Goal: Task Accomplishment & Management: Use online tool/utility

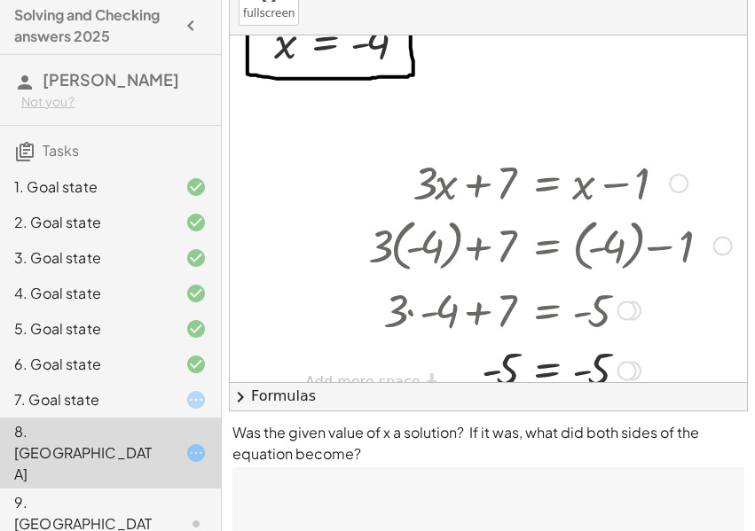
scroll to position [186, 0]
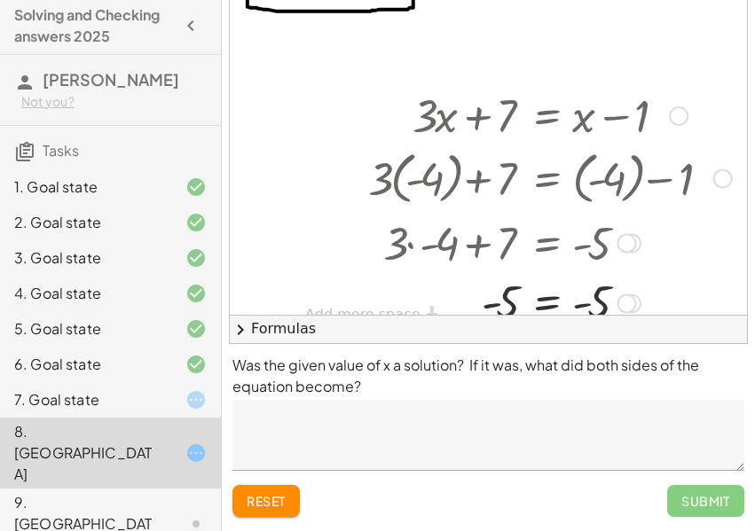
click at [706, 509] on div "Submit" at bounding box center [705, 501] width 77 height 32
click at [701, 500] on div "Submit" at bounding box center [705, 501] width 77 height 32
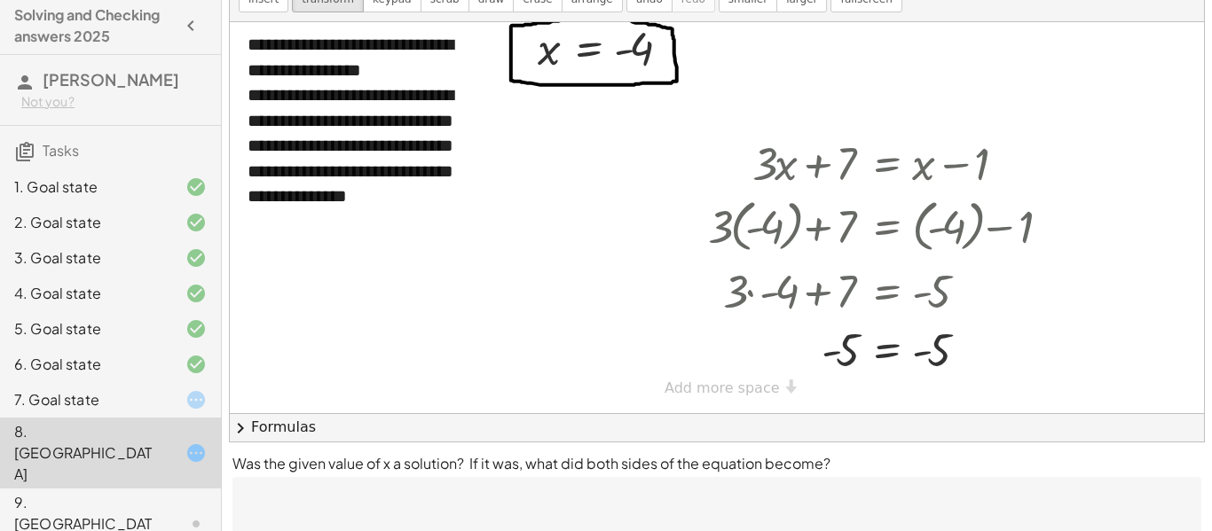
scroll to position [165, 0]
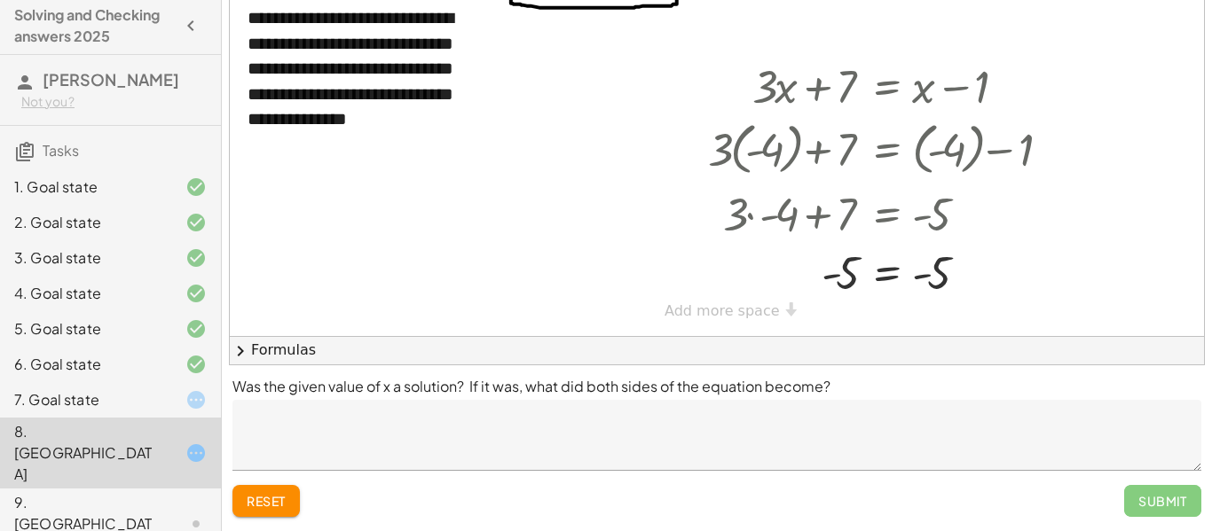
click at [754, 428] on textarea at bounding box center [716, 435] width 969 height 71
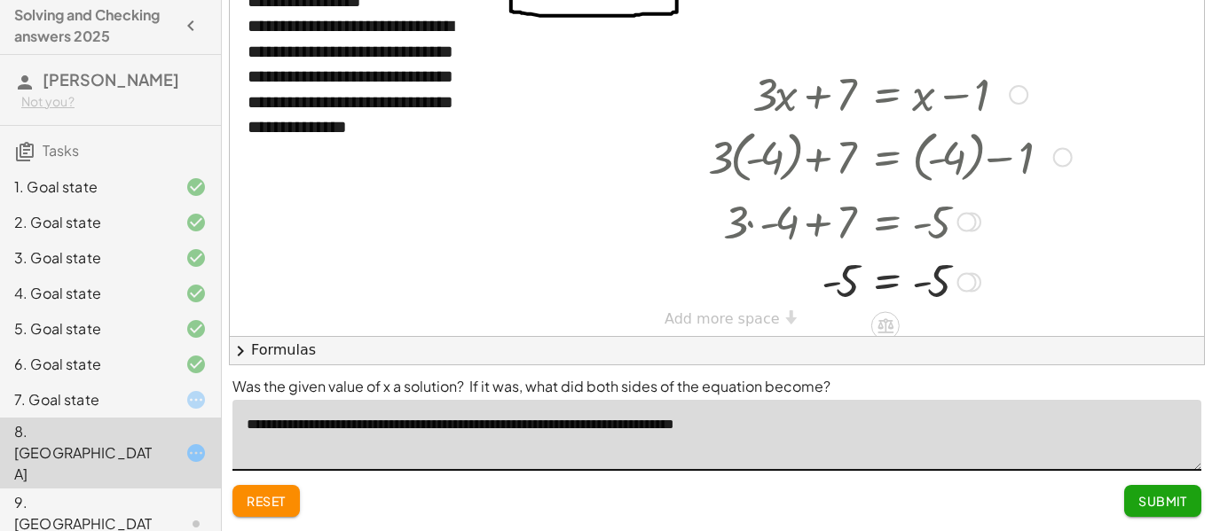
type textarea "**********"
click at [754, 507] on span "Submit" at bounding box center [1162, 501] width 49 height 16
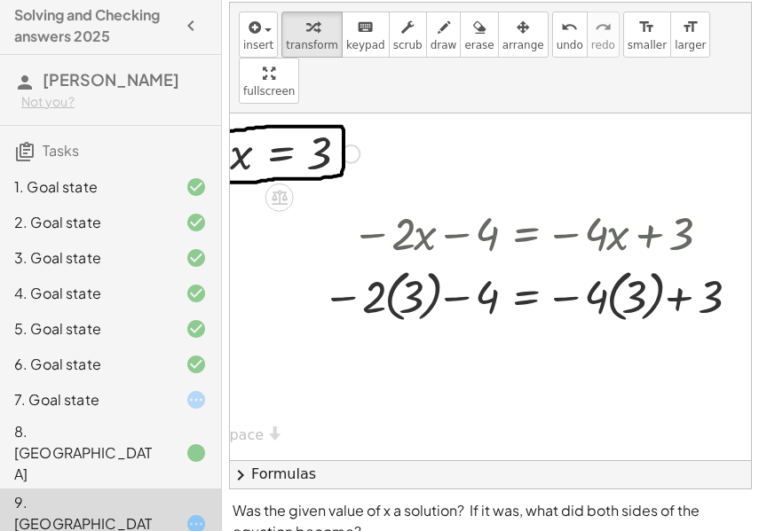
scroll to position [0, 293]
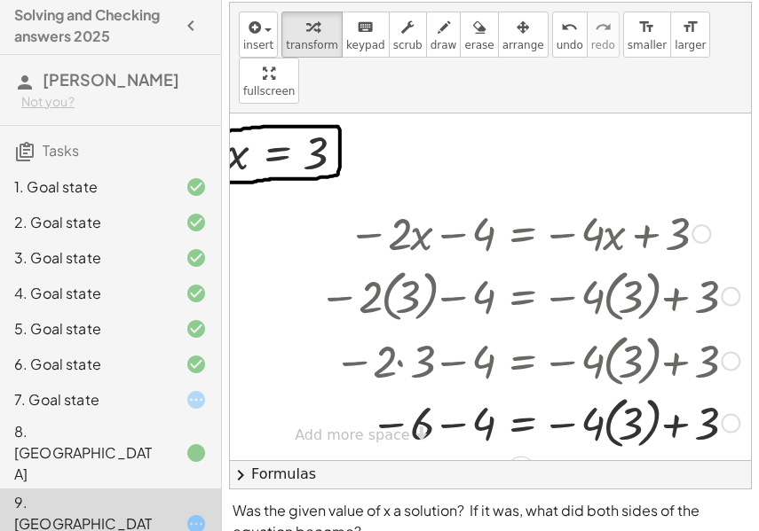
click at [445, 327] on div at bounding box center [511, 359] width 476 height 65
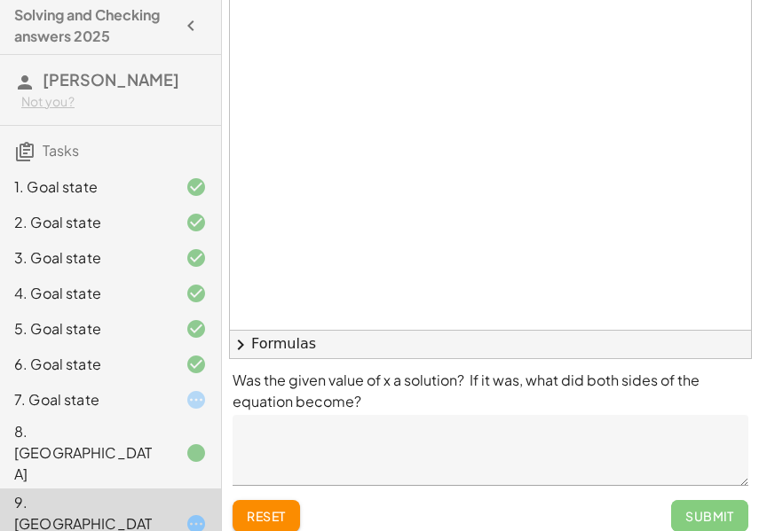
scroll to position [186, 0]
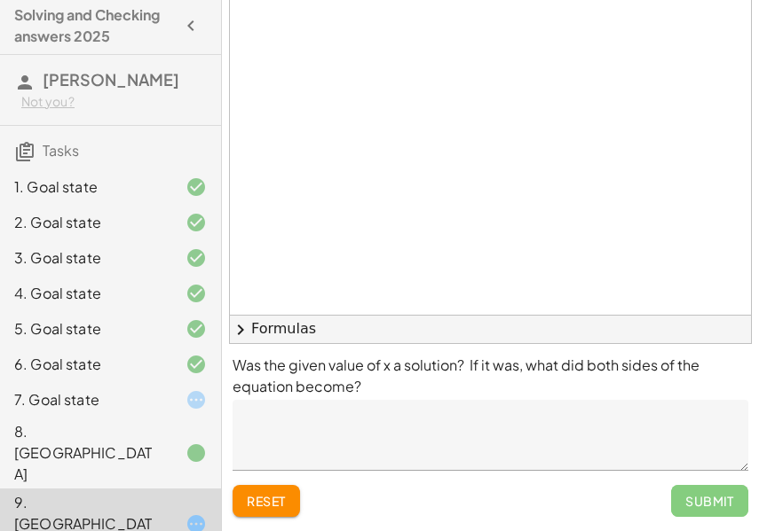
click at [274, 499] on span "reset" at bounding box center [266, 501] width 39 height 16
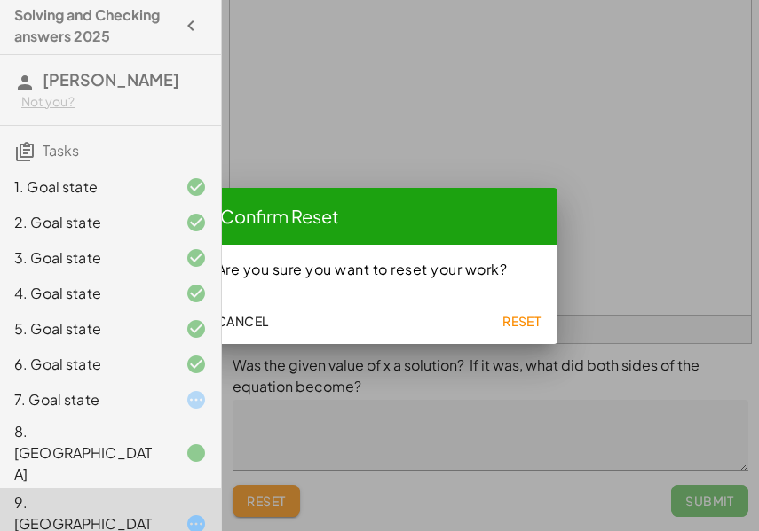
scroll to position [0, 0]
click at [509, 311] on button "Reset" at bounding box center [521, 321] width 57 height 32
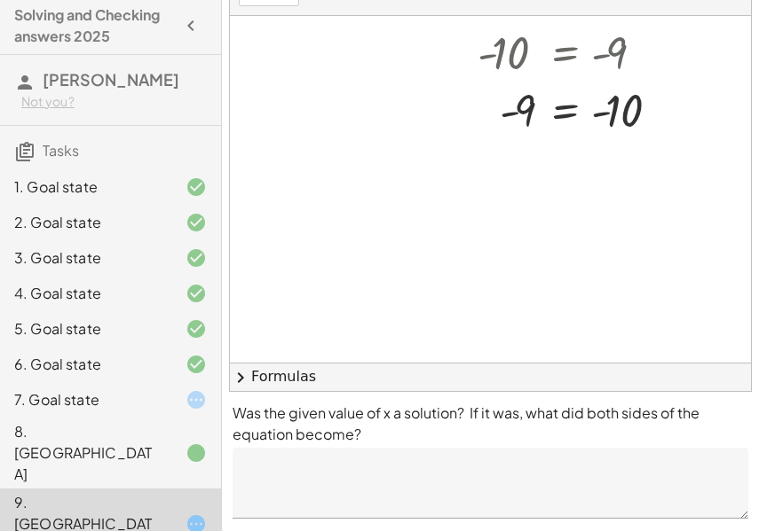
scroll to position [186, 0]
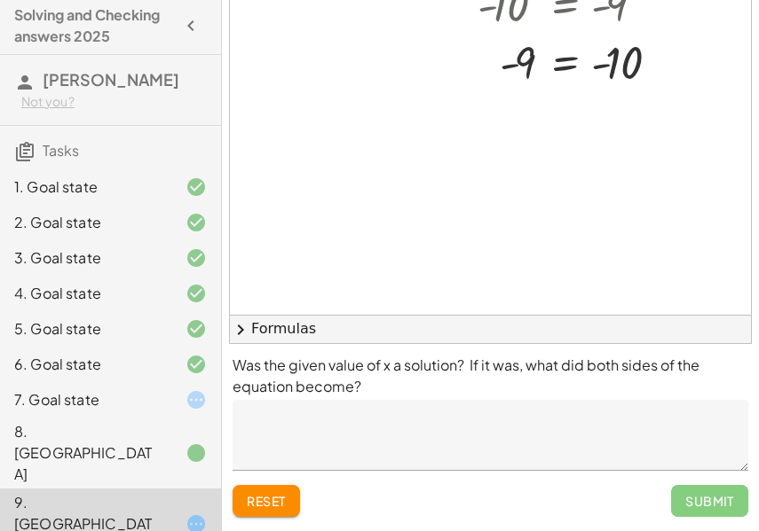
click at [269, 494] on span "reset" at bounding box center [266, 501] width 39 height 16
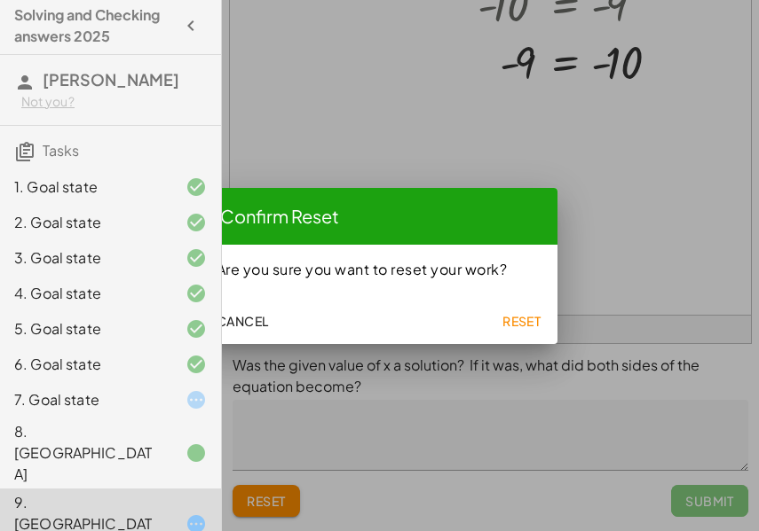
click at [521, 313] on span "Reset" at bounding box center [521, 321] width 39 height 16
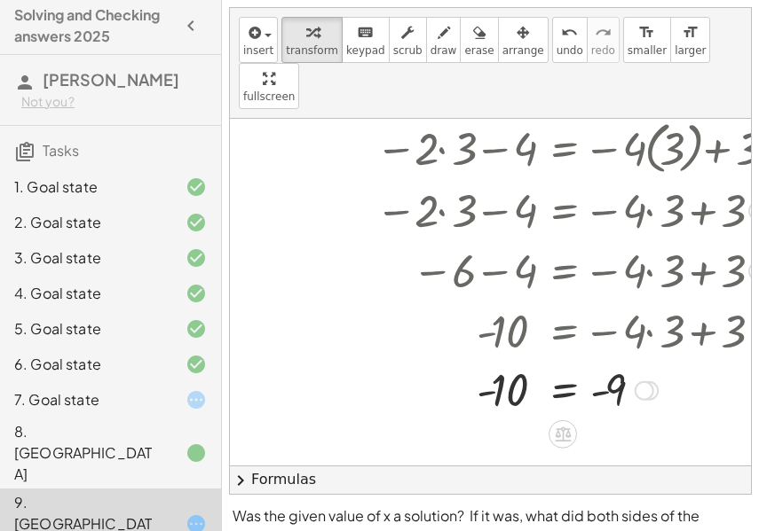
scroll to position [240, 256]
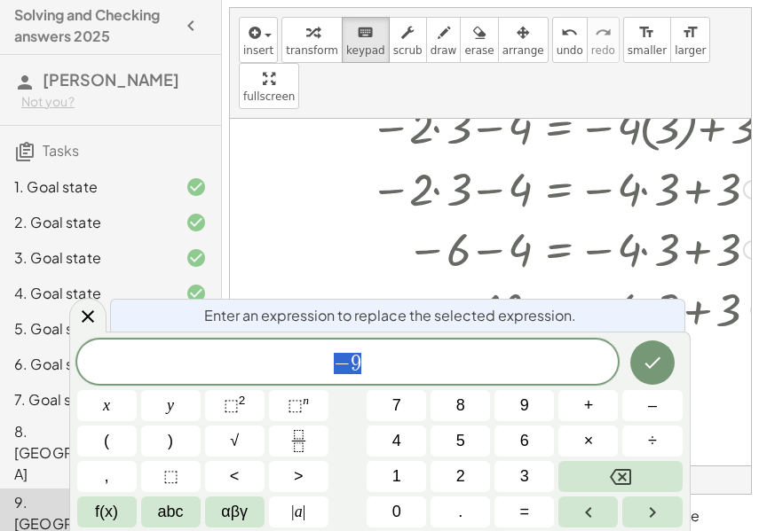
click at [455, 354] on span "− 9" at bounding box center [347, 363] width 541 height 25
click at [657, 363] on icon "Done" at bounding box center [652, 362] width 21 height 21
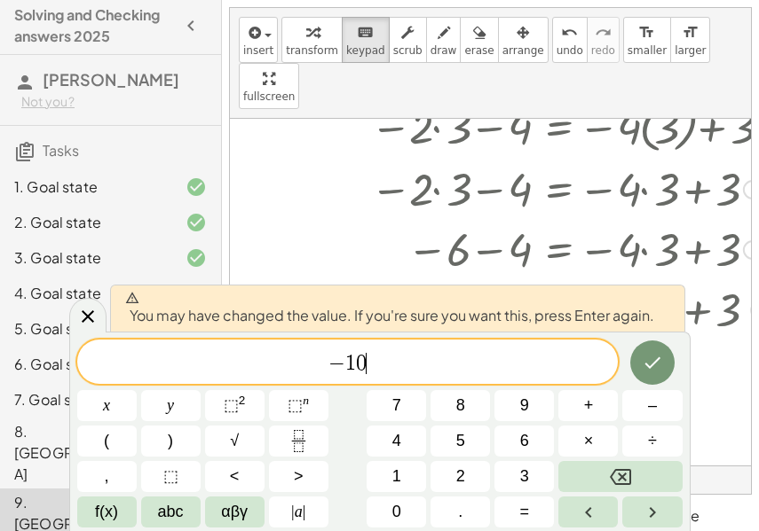
click at [649, 361] on icon "Done" at bounding box center [652, 362] width 21 height 21
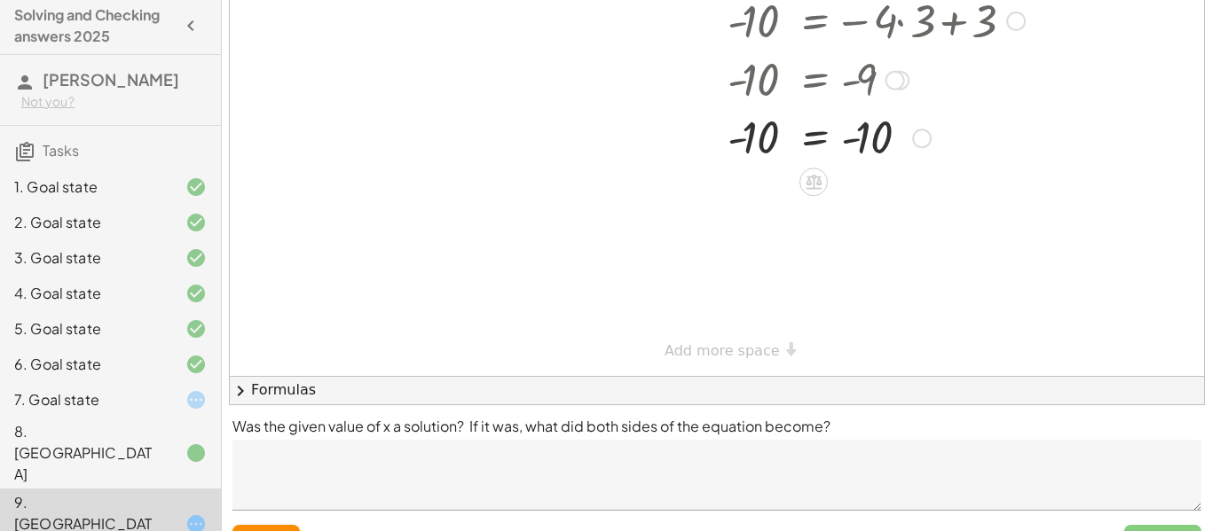
scroll to position [165, 0]
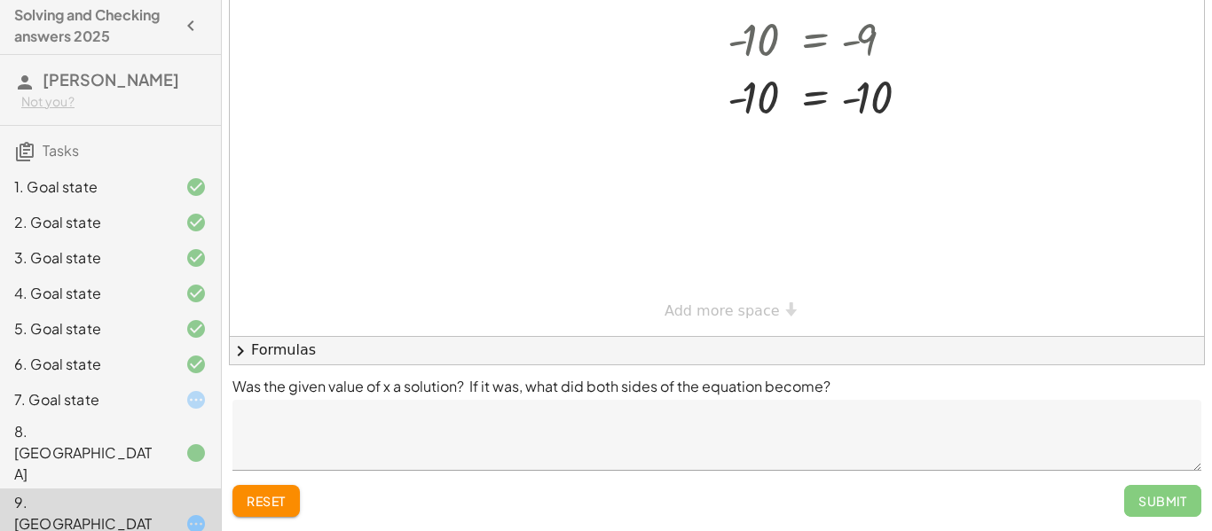
click at [636, 448] on textarea at bounding box center [716, 435] width 969 height 71
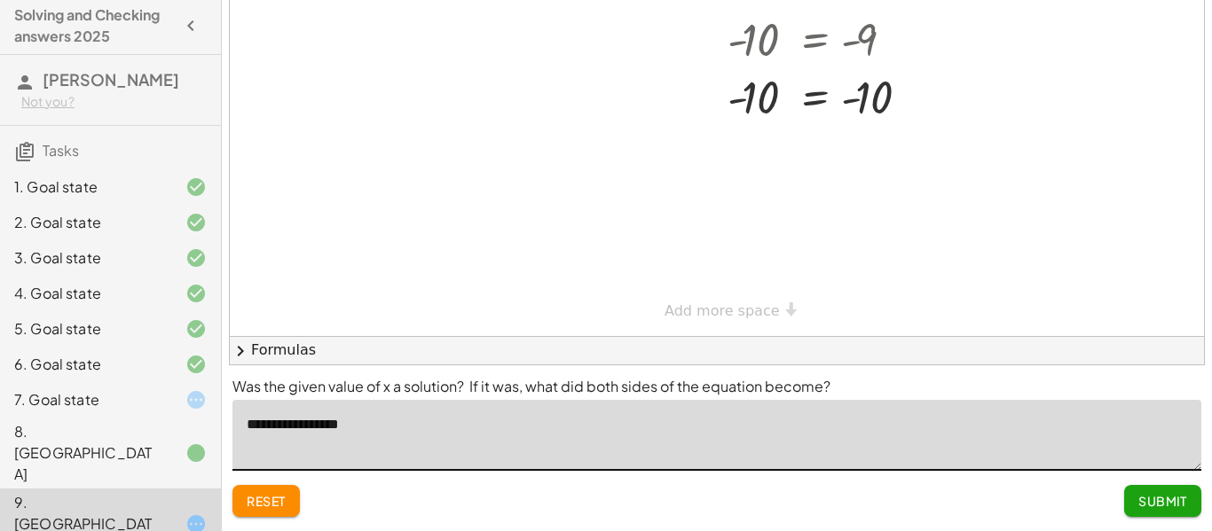
click at [255, 420] on textarea "**********" at bounding box center [716, 435] width 969 height 71
click at [293, 421] on textarea "**********" at bounding box center [716, 435] width 969 height 71
click at [394, 429] on textarea "**********" at bounding box center [716, 435] width 969 height 71
click at [445, 426] on textarea "**********" at bounding box center [716, 435] width 969 height 71
click at [657, 450] on textarea "**********" at bounding box center [716, 435] width 969 height 71
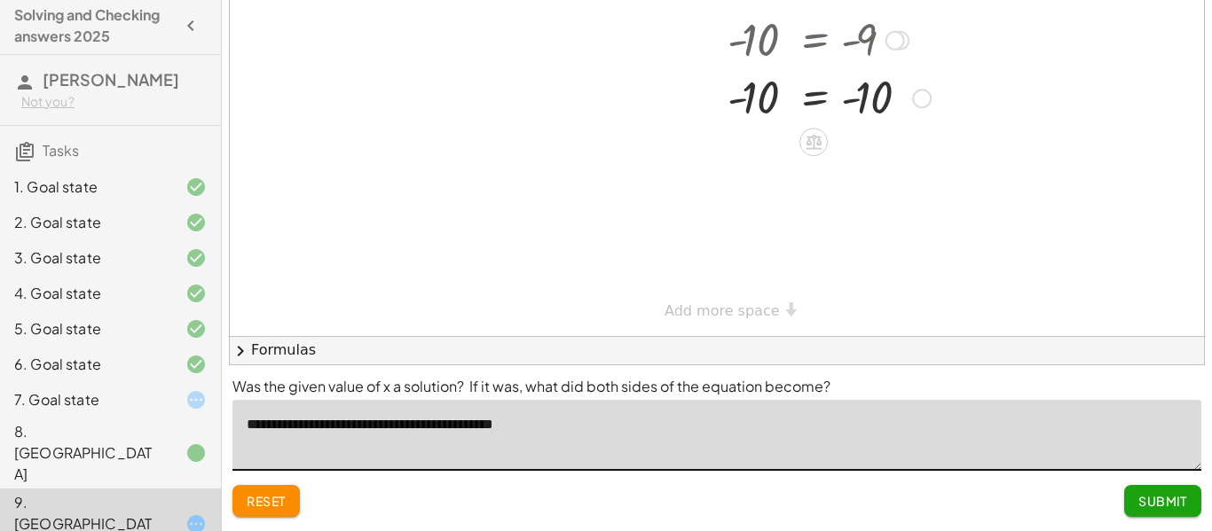
type textarea "**********"
click at [267, 496] on span "reset" at bounding box center [266, 501] width 39 height 16
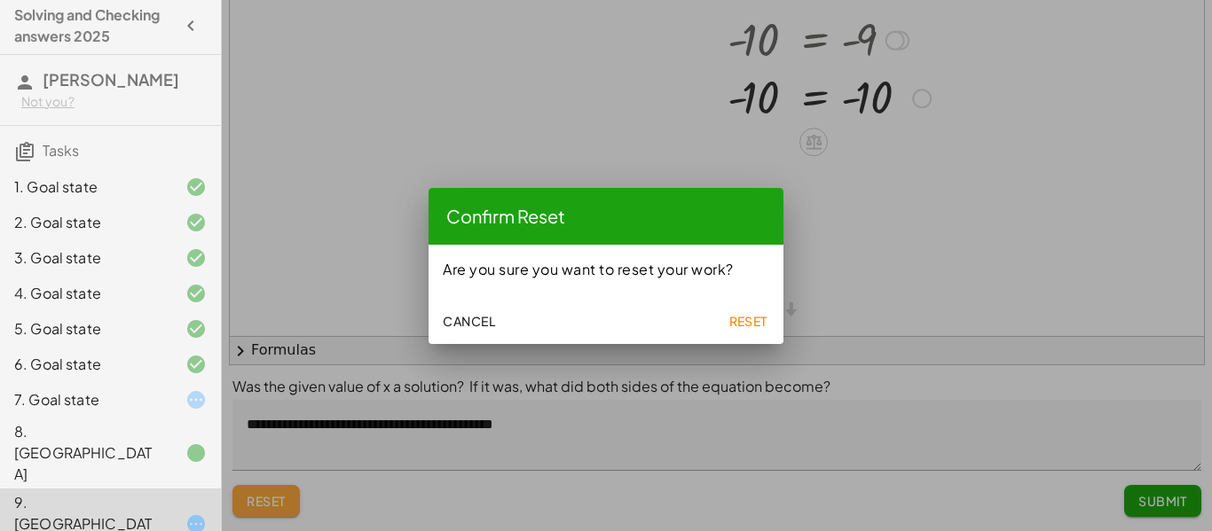
scroll to position [0, 0]
click at [738, 318] on span "Reset" at bounding box center [747, 321] width 39 height 16
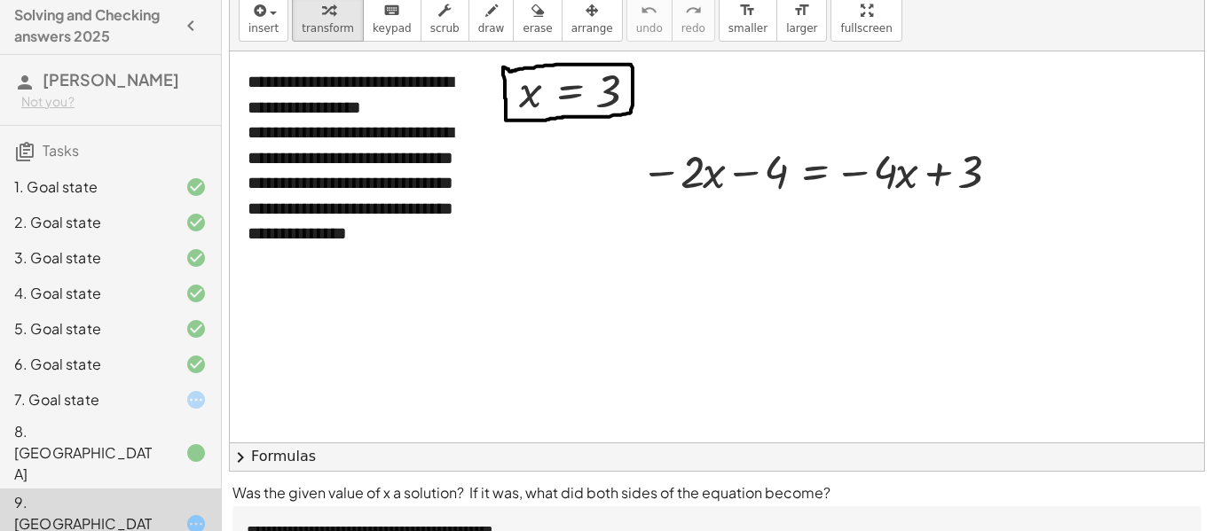
scroll to position [61, 0]
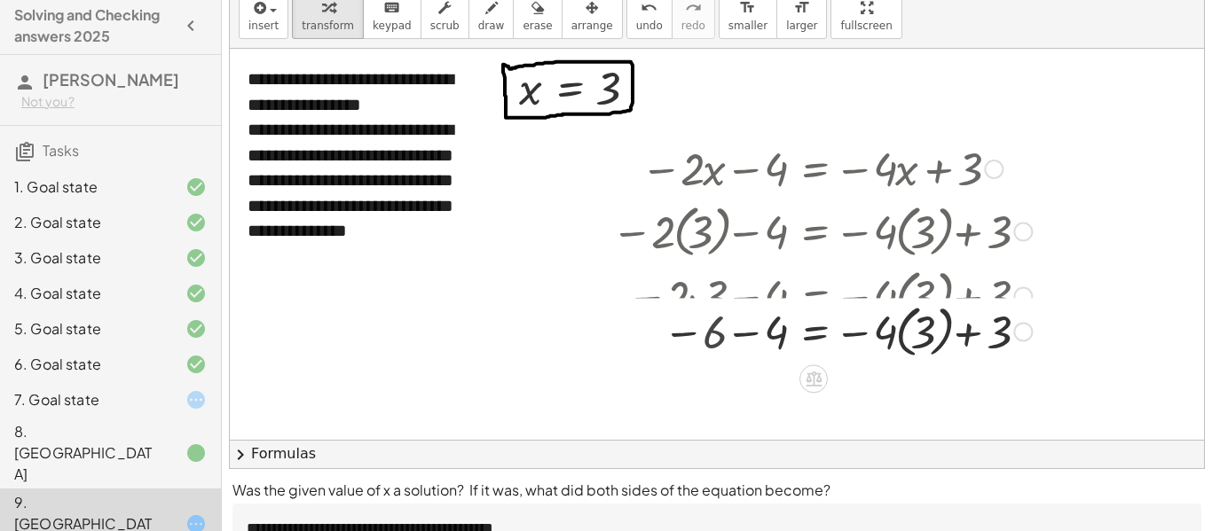
click at [754, 315] on div at bounding box center [804, 295] width 476 height 65
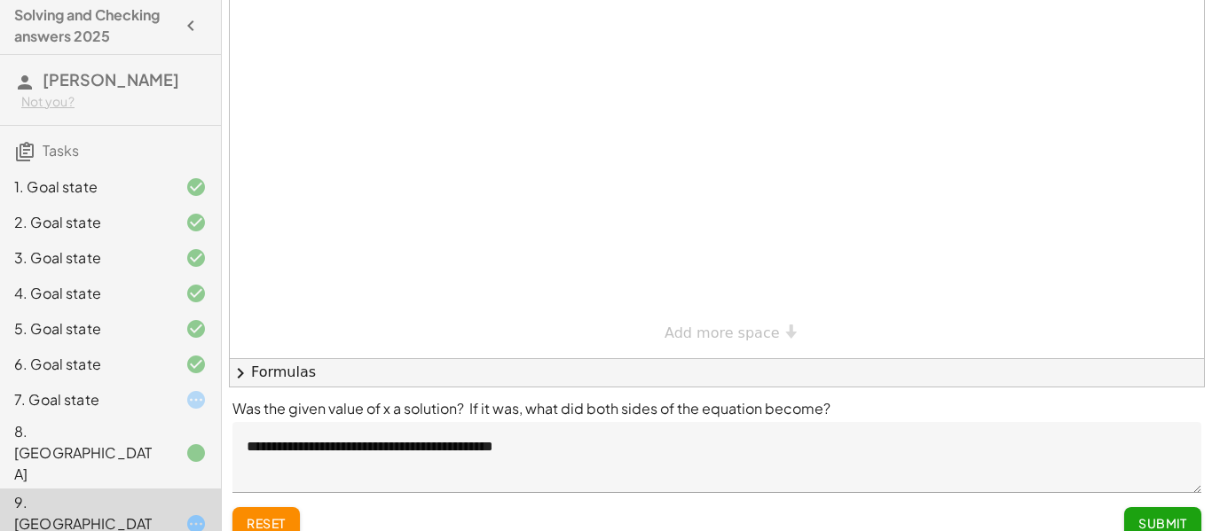
scroll to position [165, 0]
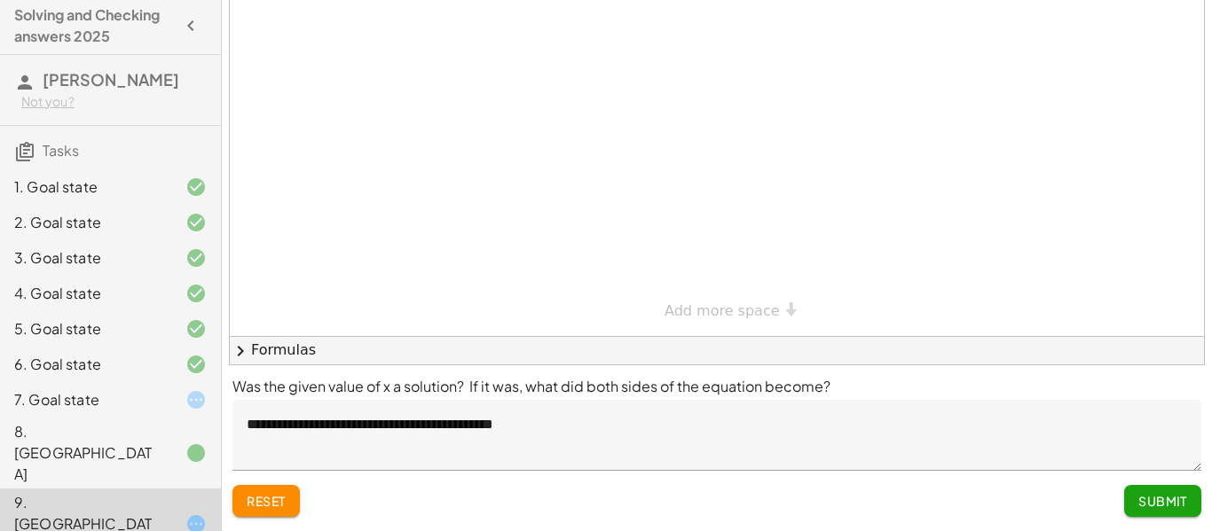
click at [754, 508] on span "Submit" at bounding box center [1162, 501] width 49 height 16
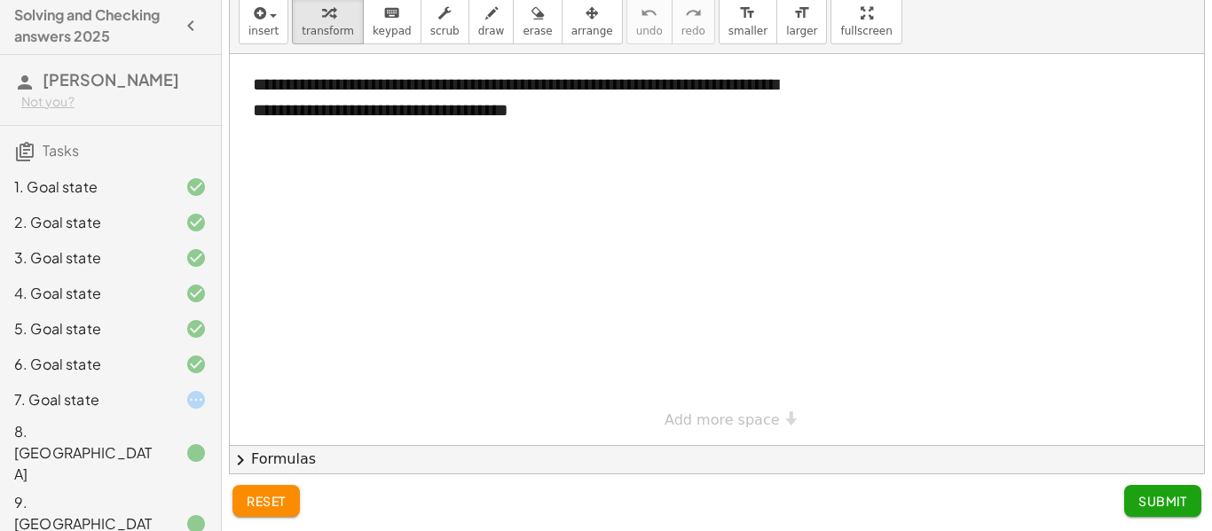
scroll to position [56, 0]
click at [187, 391] on icon at bounding box center [195, 400] width 21 height 21
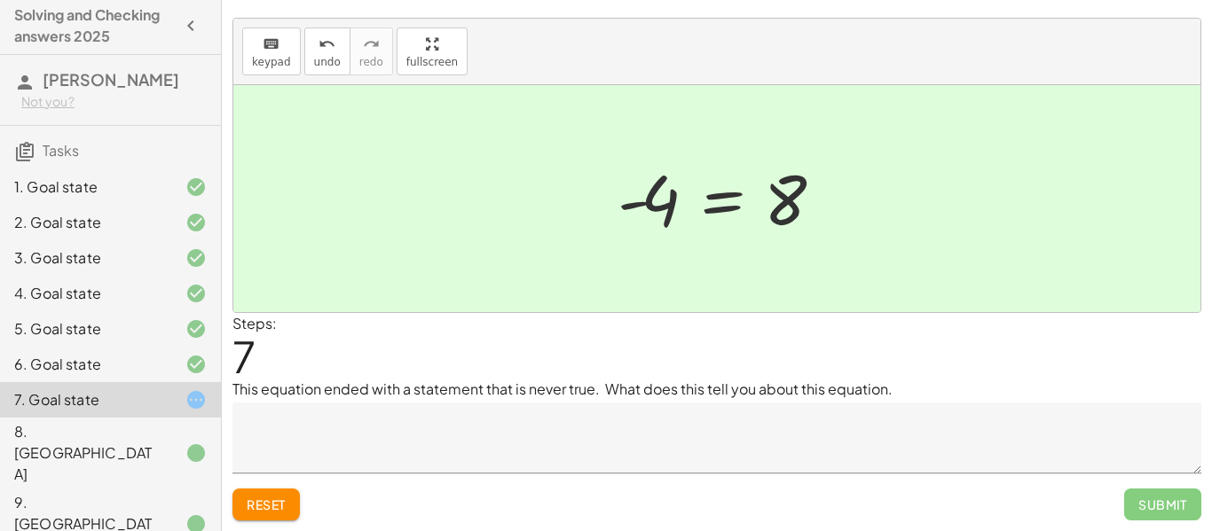
scroll to position [28, 0]
click at [526, 464] on textarea at bounding box center [716, 438] width 969 height 71
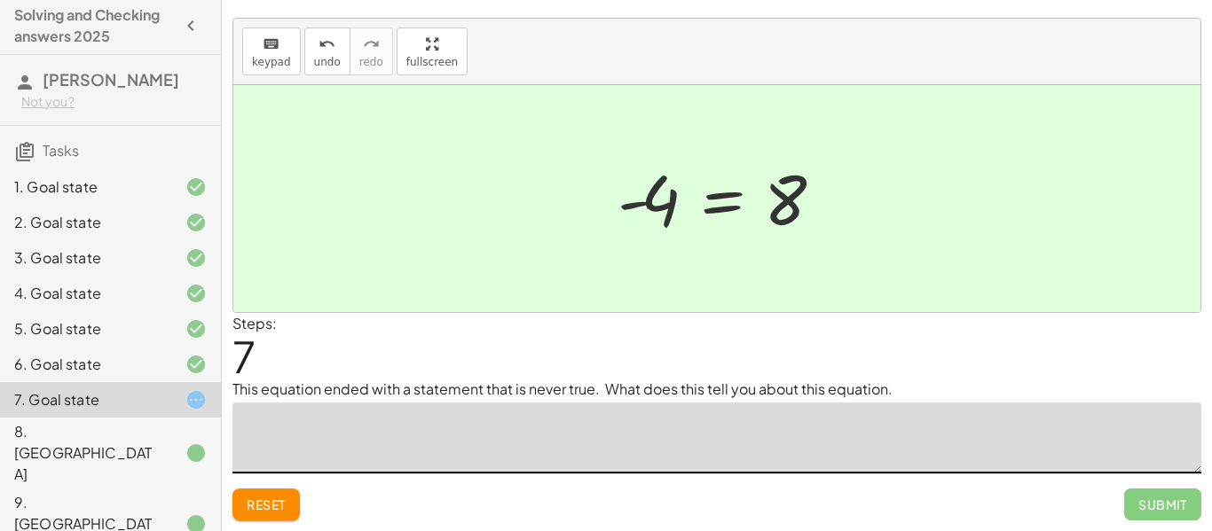
click at [286, 516] on button "Reset" at bounding box center [265, 505] width 67 height 32
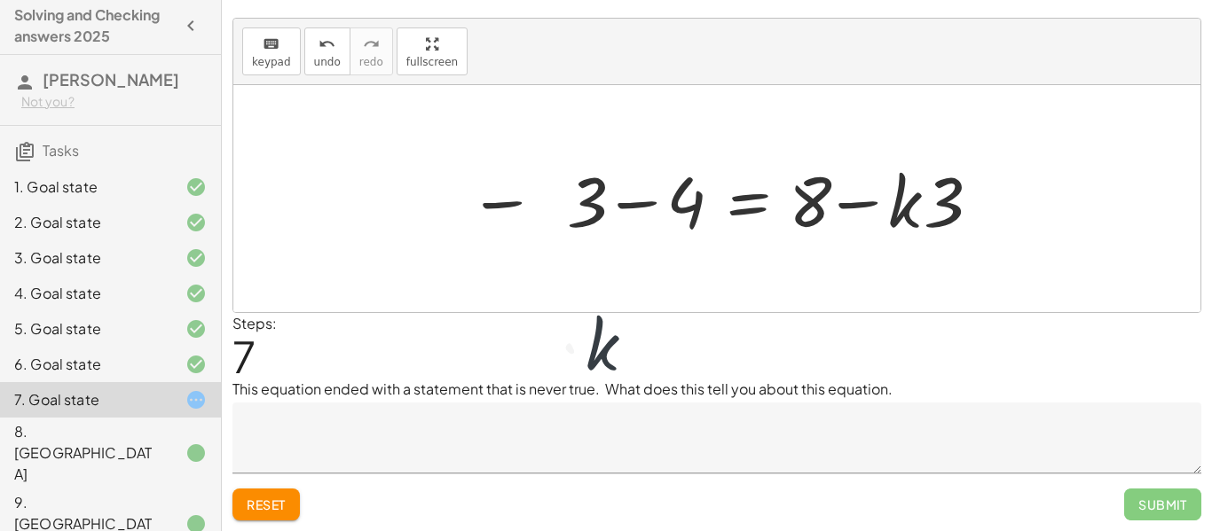
click at [293, 467] on textarea at bounding box center [716, 438] width 969 height 71
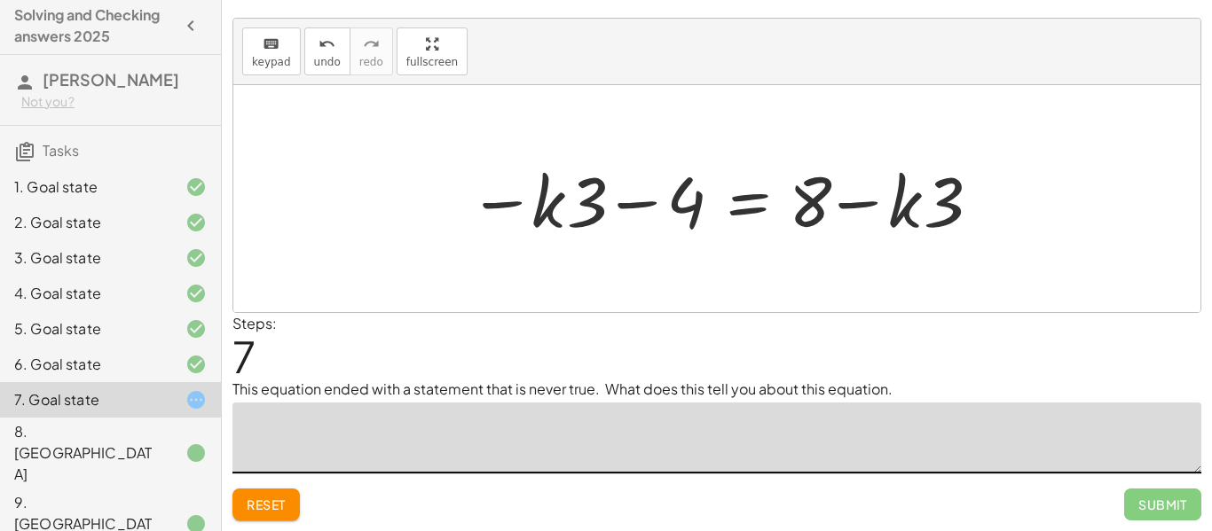
click at [273, 499] on span "Reset" at bounding box center [266, 505] width 39 height 16
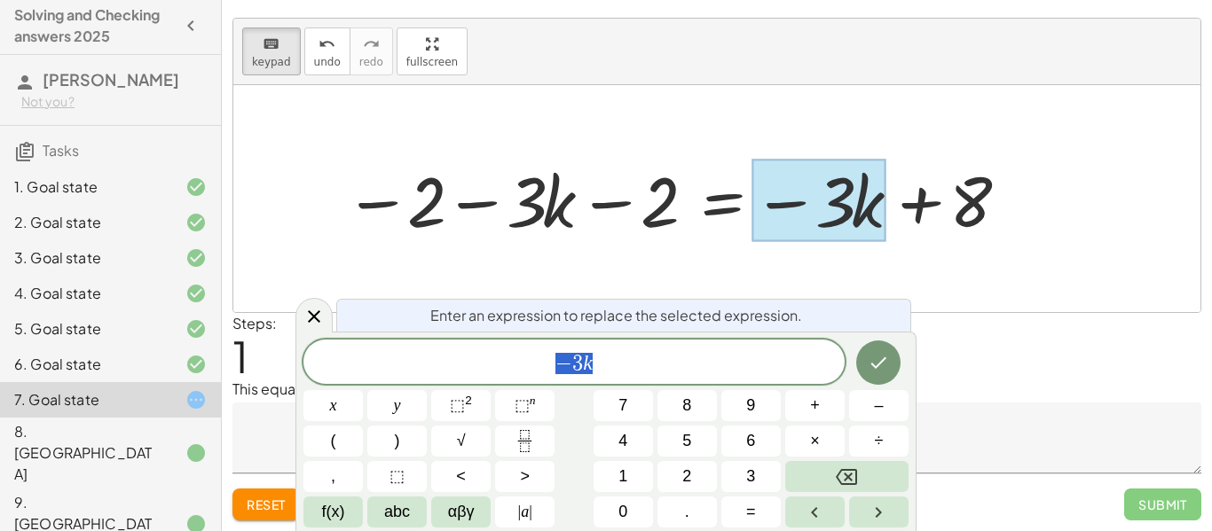
click at [754, 362] on span "− 3 k" at bounding box center [573, 363] width 541 height 25
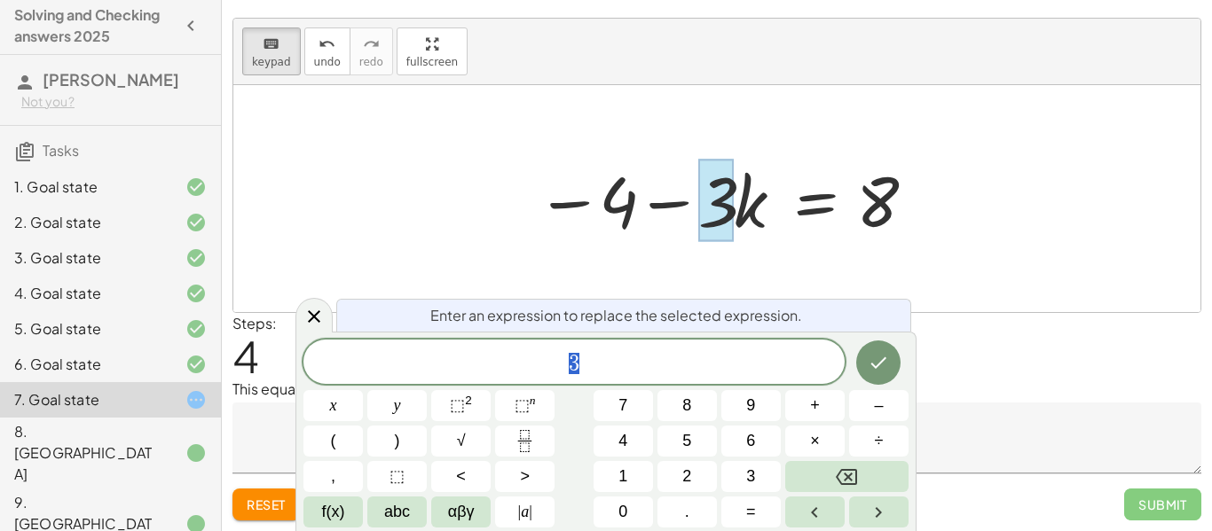
click at [741, 209] on div at bounding box center [723, 199] width 393 height 91
click at [736, 245] on div "− 2 − · 3 · k − 2 = − · 2 · k + 8 − k − 2 − · 3 · k − 2 = − · 3 · k + 8 − 2 − ·…" at bounding box center [716, 199] width 415 height 100
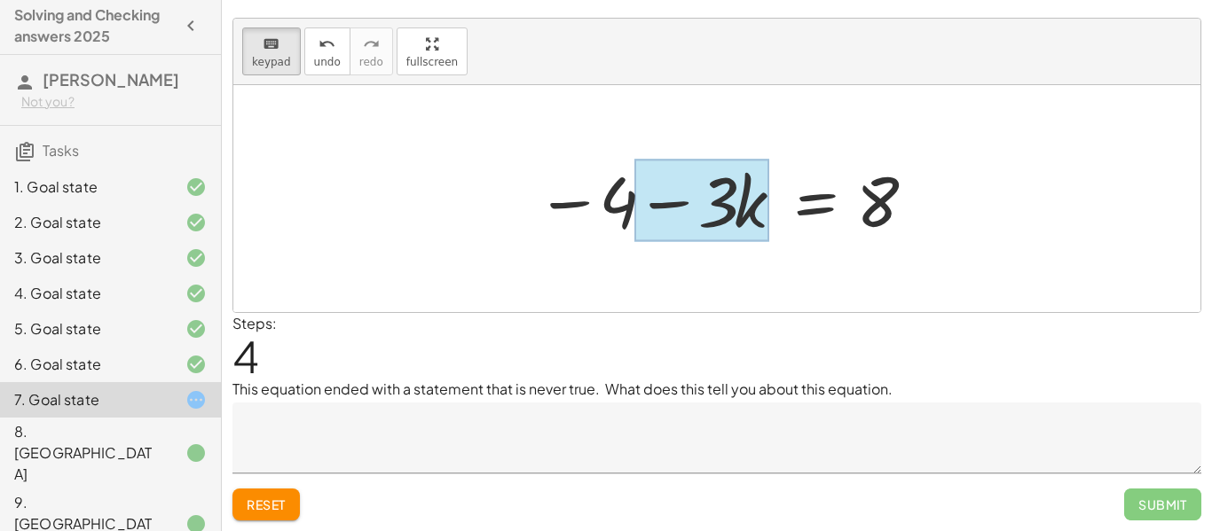
click at [742, 180] on div at bounding box center [701, 201] width 134 height 83
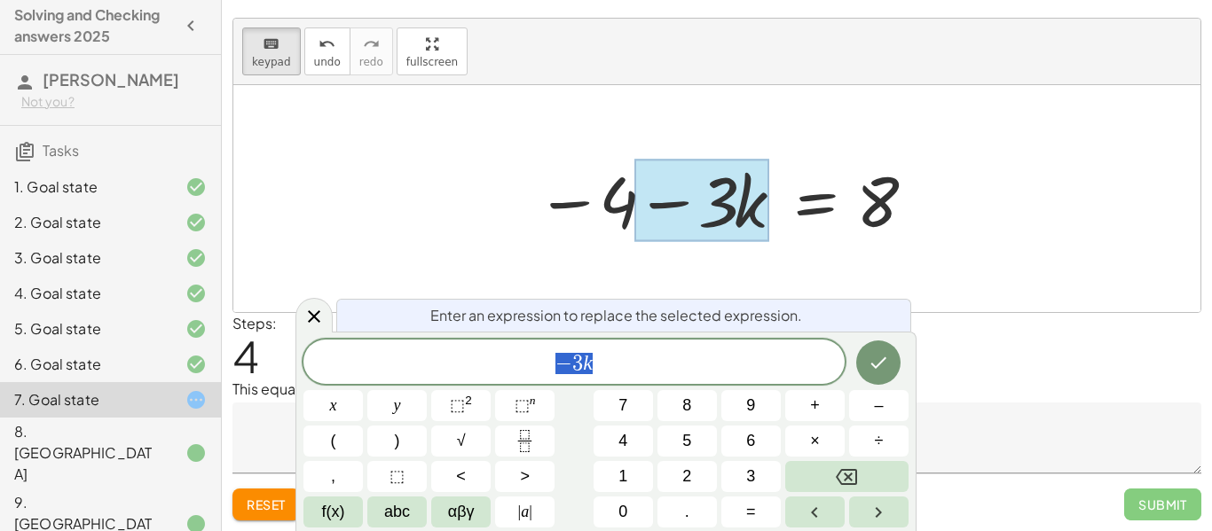
click at [674, 346] on div "*** − 3 k" at bounding box center [573, 362] width 541 height 44
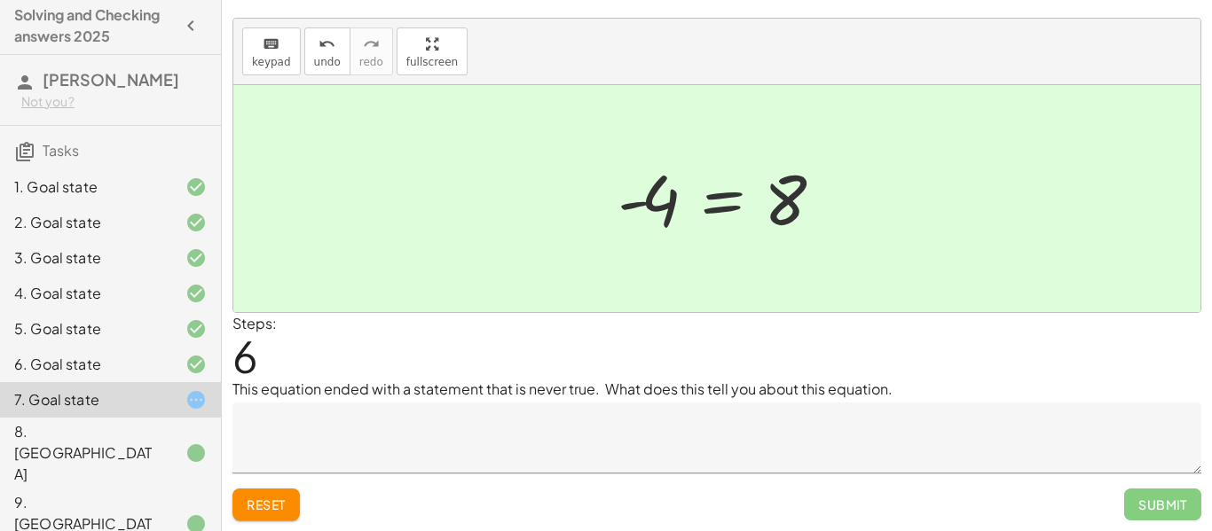
click at [714, 421] on textarea at bounding box center [716, 438] width 969 height 71
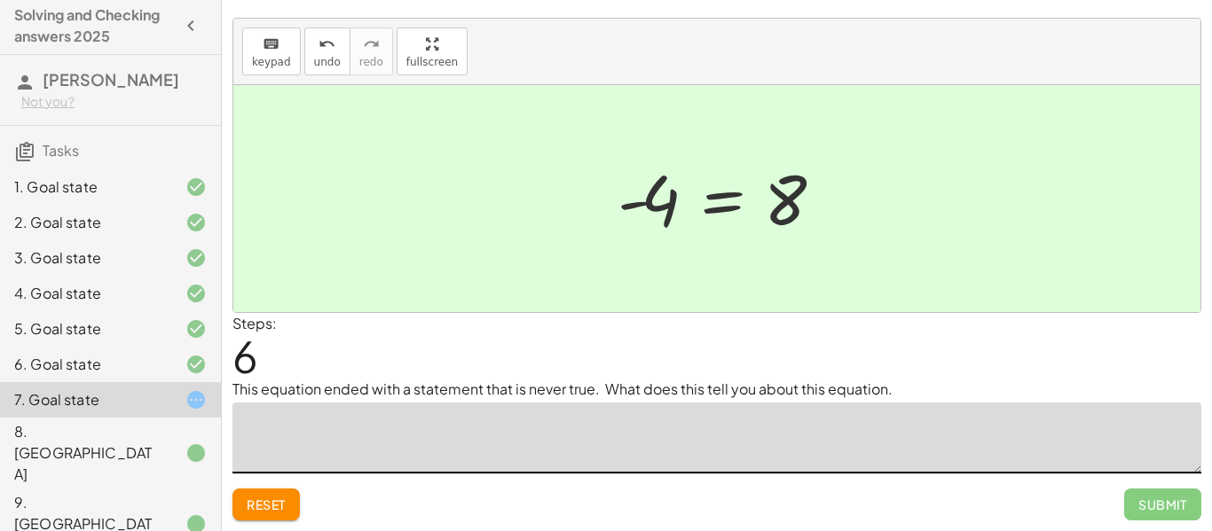
paste textarea "**********"
type textarea "*"
click at [279, 59] on span "keypad" at bounding box center [271, 62] width 39 height 12
click at [278, 58] on span "keypad" at bounding box center [271, 62] width 39 height 12
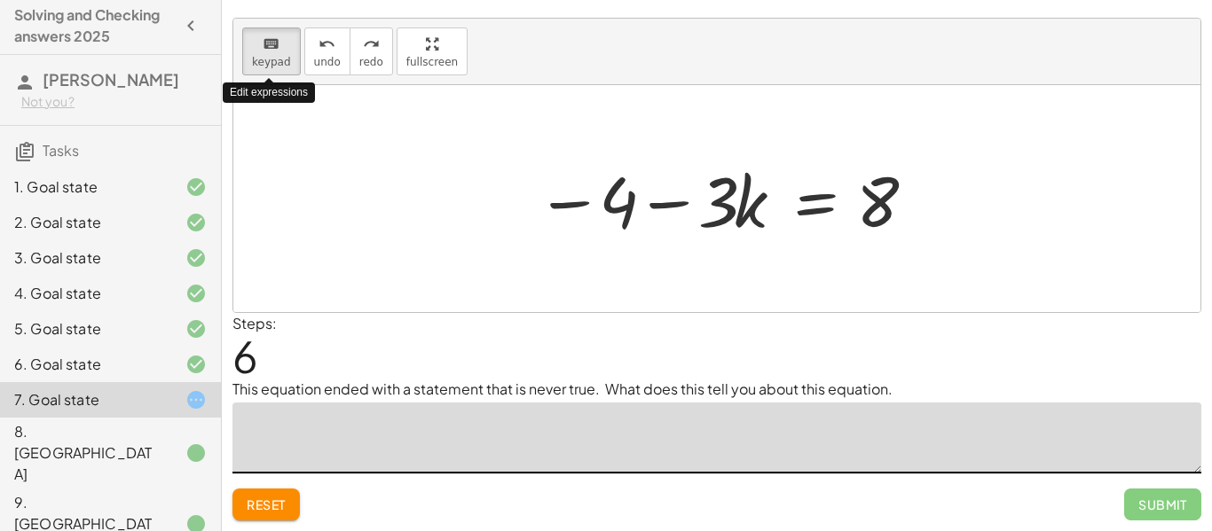
click at [311, 421] on textarea at bounding box center [716, 438] width 969 height 71
click at [323, 417] on textarea at bounding box center [716, 438] width 969 height 71
type textarea "*"
click at [254, 417] on textarea "*" at bounding box center [716, 438] width 969 height 71
click at [251, 428] on textarea "*" at bounding box center [716, 438] width 969 height 71
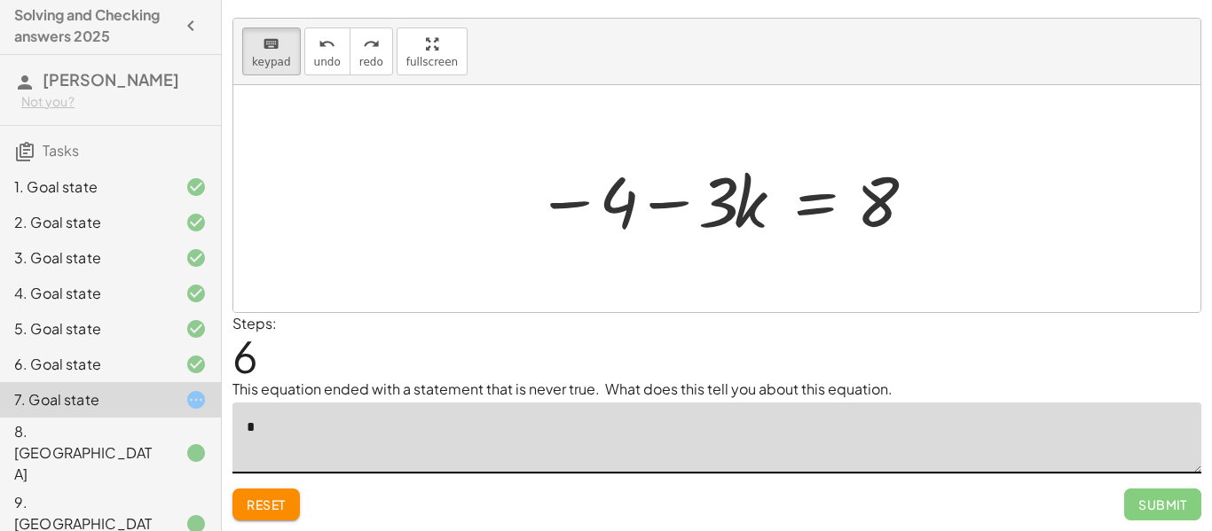
click at [253, 428] on textarea "*" at bounding box center [716, 438] width 969 height 71
click at [251, 430] on textarea "*" at bounding box center [716, 438] width 969 height 71
click at [356, 420] on textarea "*" at bounding box center [716, 438] width 969 height 71
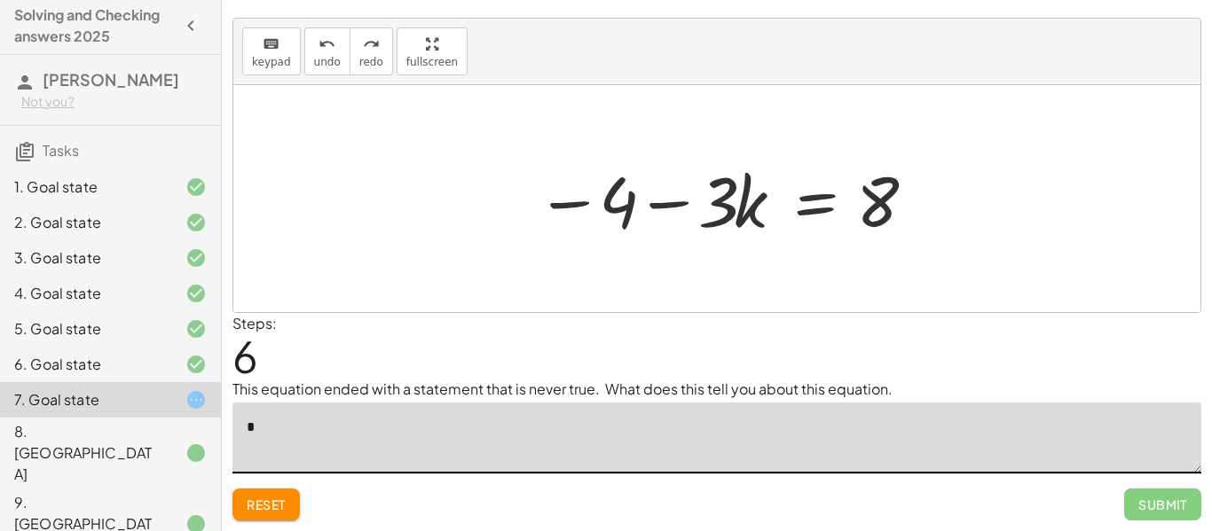
click at [356, 420] on textarea "*" at bounding box center [716, 438] width 969 height 71
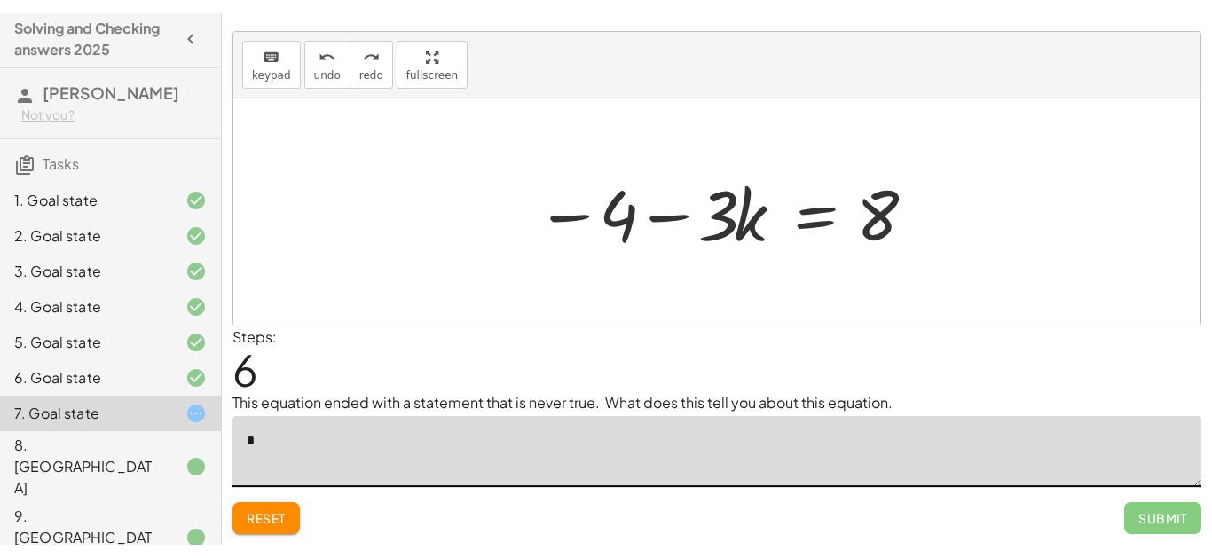
scroll to position [0, 0]
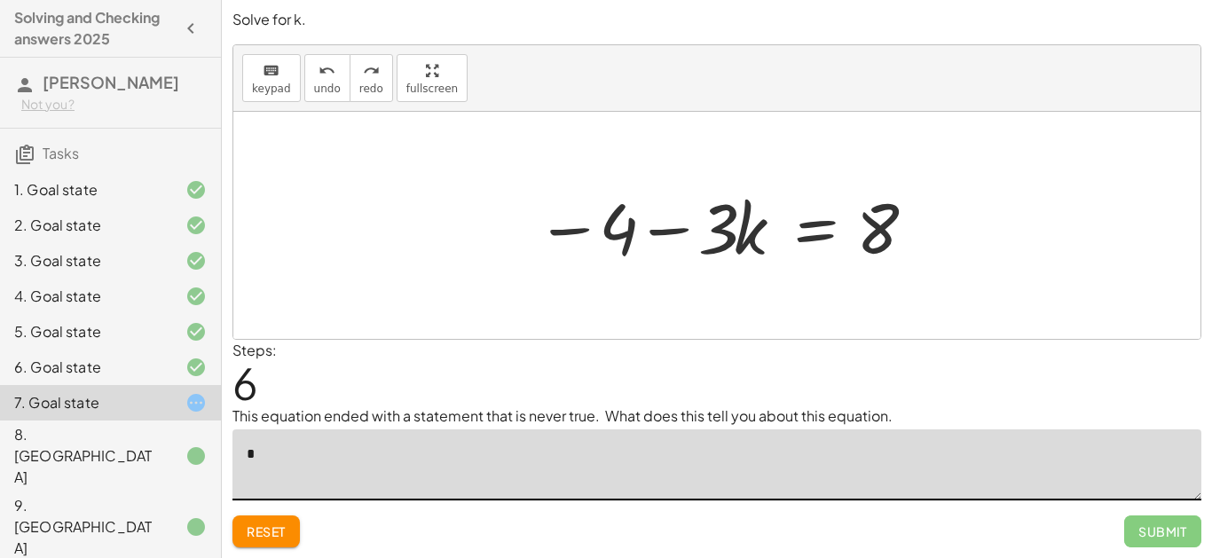
click at [477, 450] on textarea "*" at bounding box center [716, 464] width 969 height 71
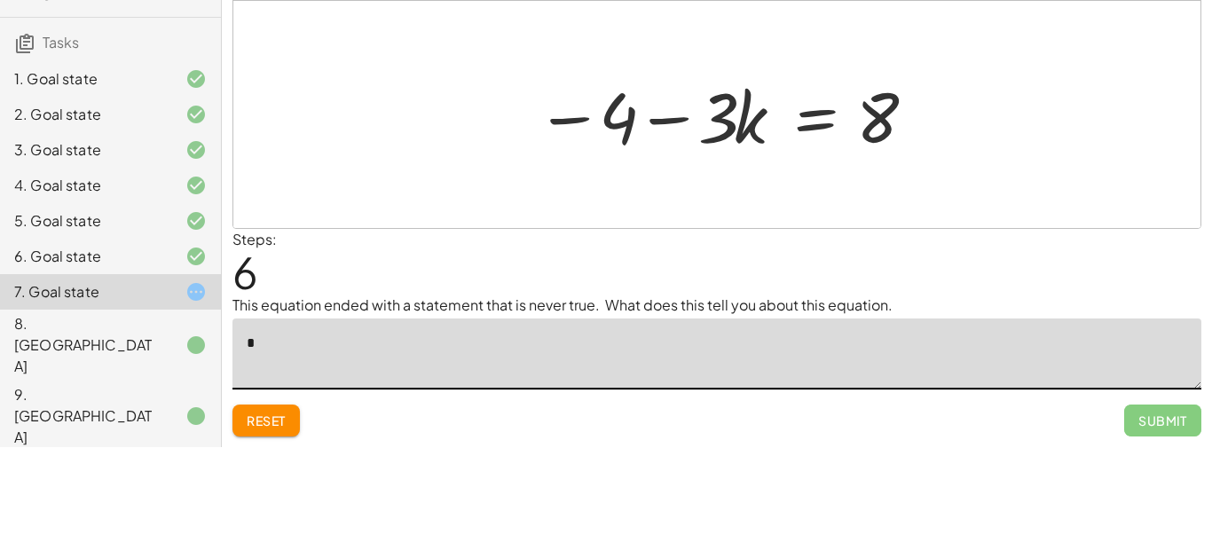
scroll to position [67, 0]
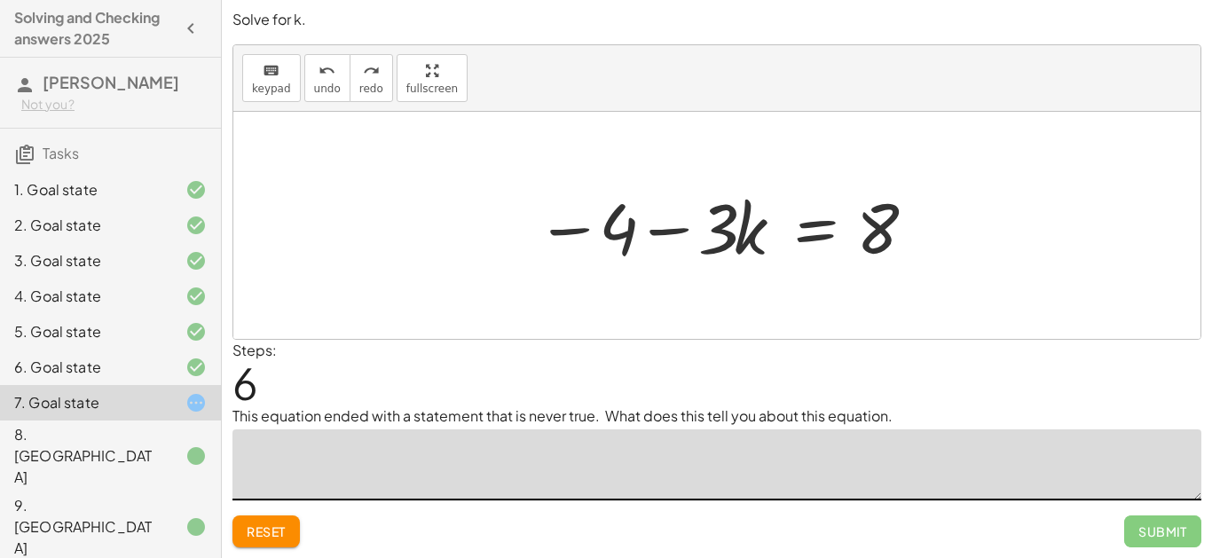
click at [754, 429] on textarea at bounding box center [716, 464] width 969 height 71
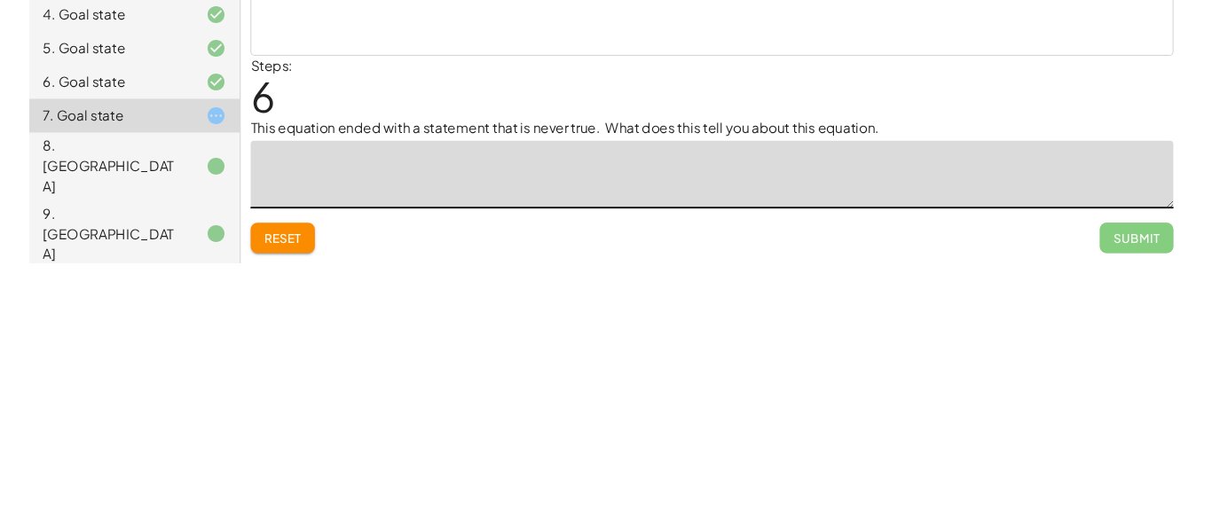
scroll to position [28, 0]
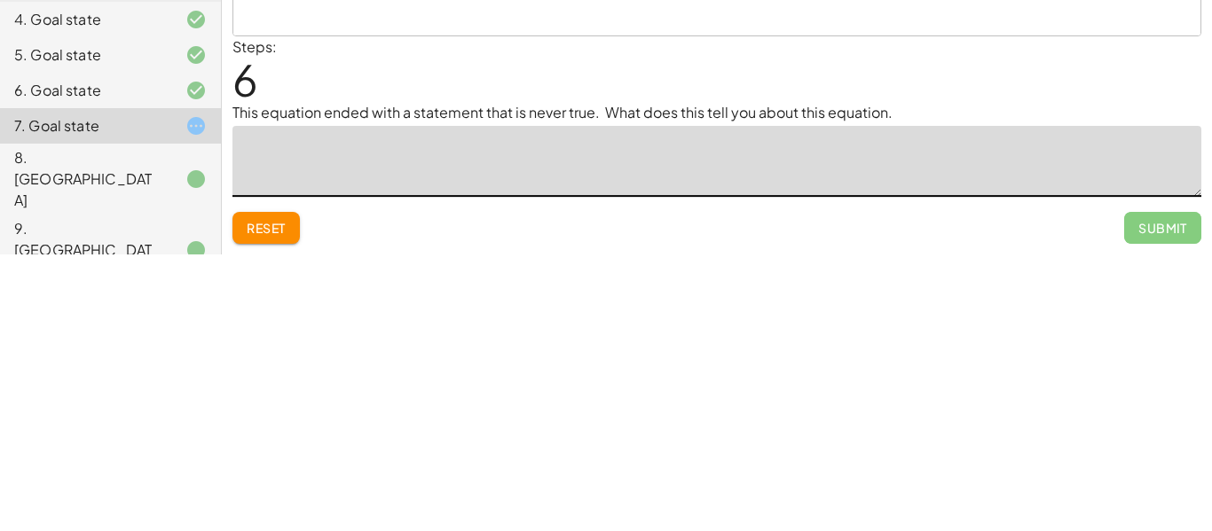
click at [547, 417] on textarea at bounding box center [716, 438] width 969 height 71
paste textarea "**********"
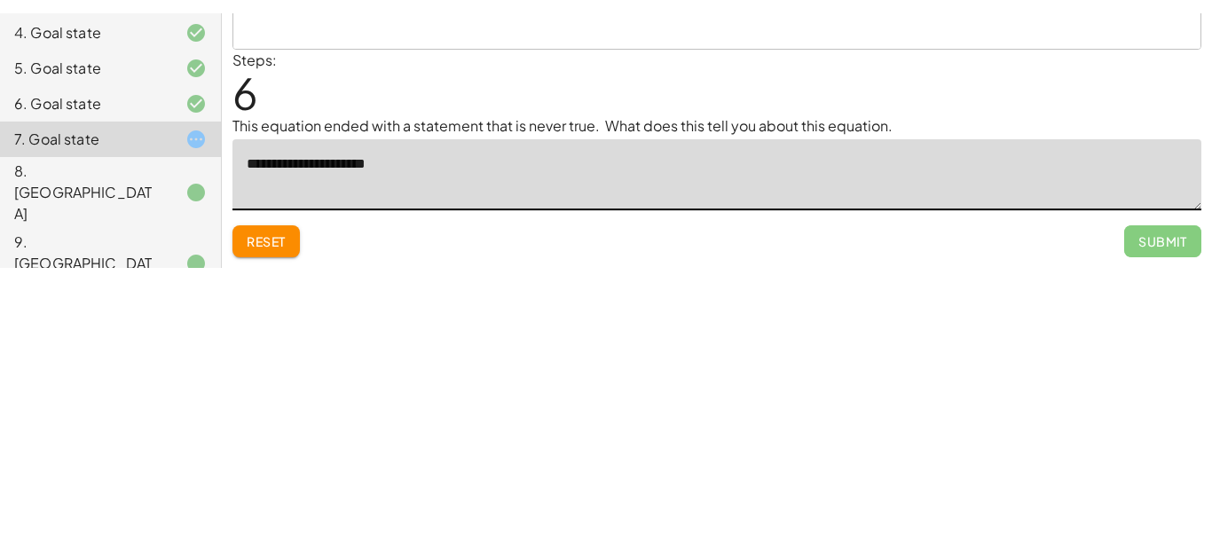
scroll to position [20, 0]
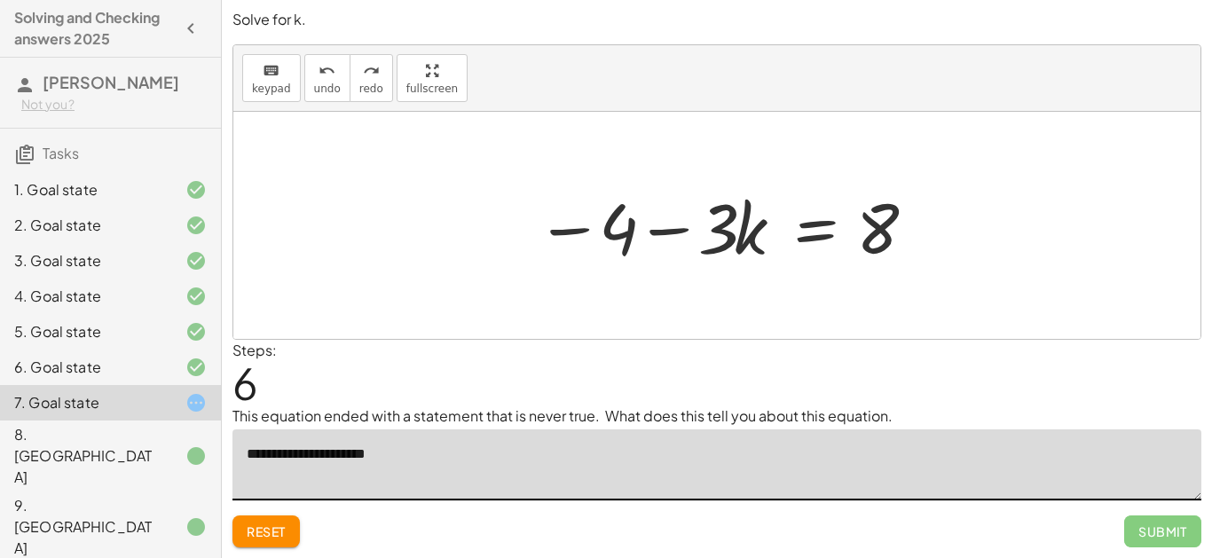
click at [754, 464] on textarea "**********" at bounding box center [716, 464] width 969 height 71
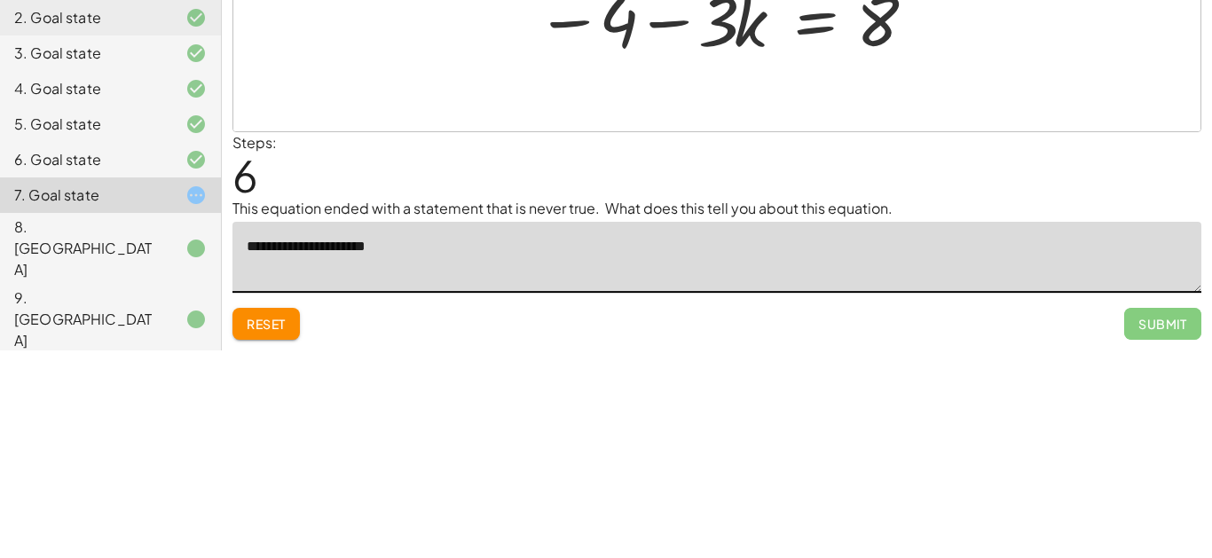
scroll to position [67, 0]
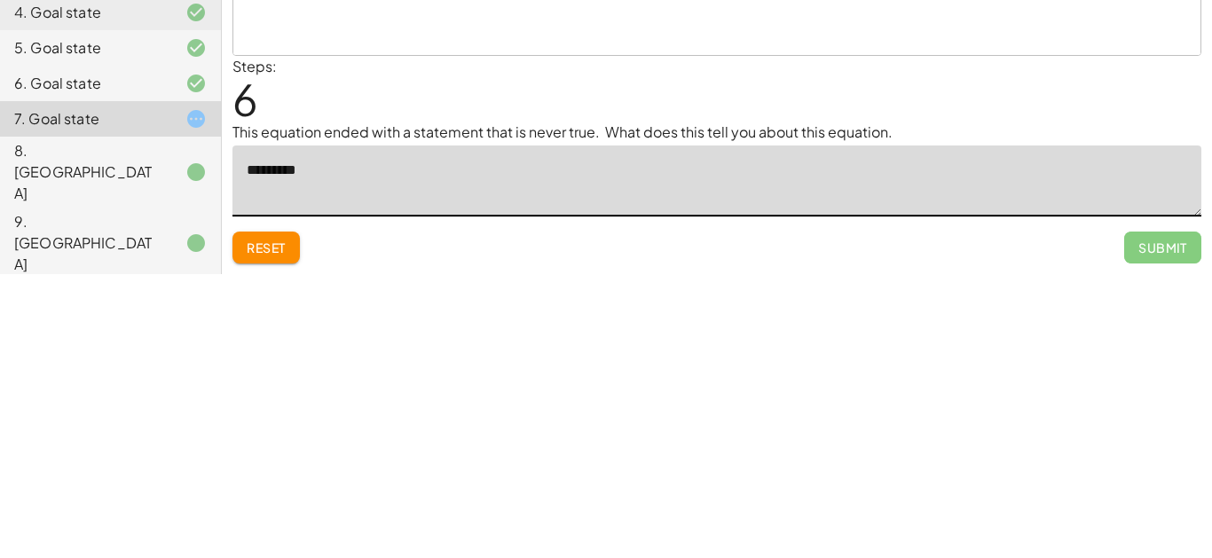
type textarea "********"
click at [722, 429] on textarea at bounding box center [716, 464] width 969 height 71
type textarea "*"
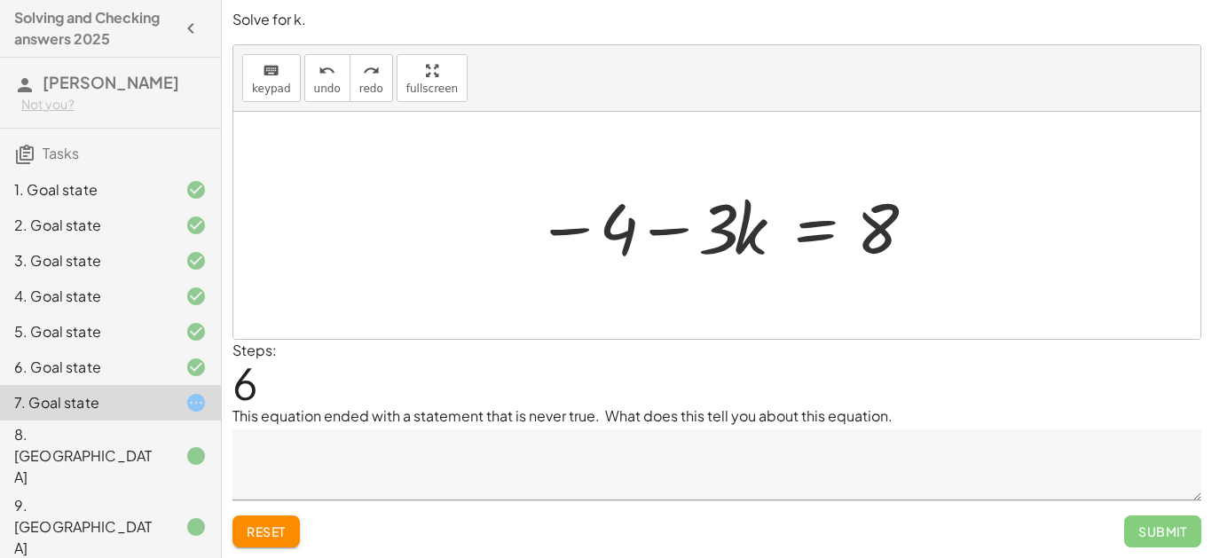
click at [754, 429] on textarea at bounding box center [716, 464] width 969 height 71
click at [602, 429] on textarea at bounding box center [716, 464] width 969 height 71
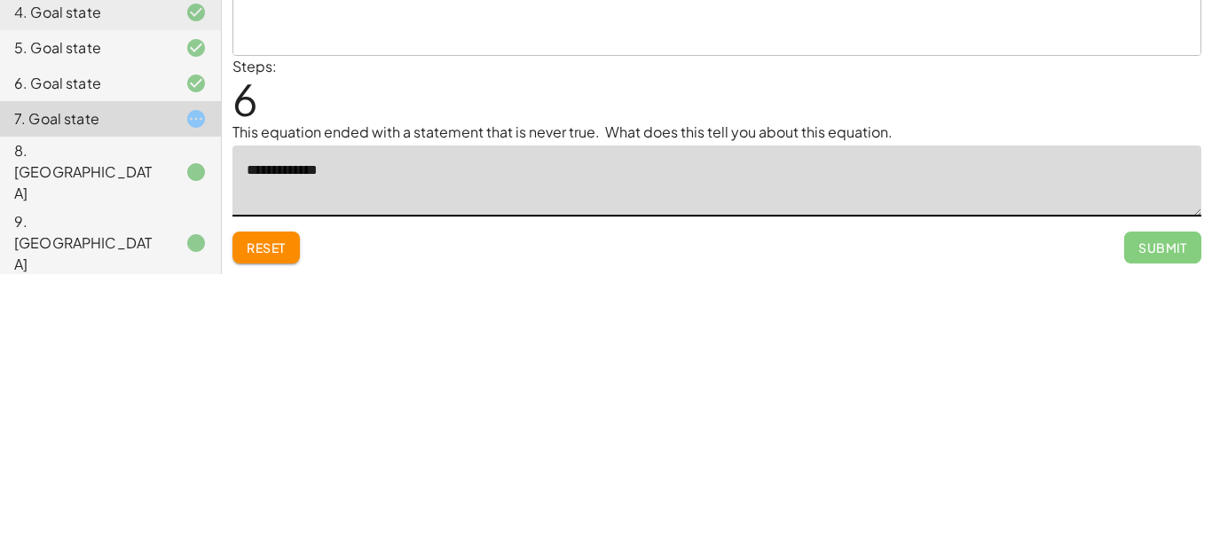
scroll to position [70, 0]
click at [393, 429] on textarea "**********" at bounding box center [716, 464] width 969 height 71
click at [577, 429] on textarea "**********" at bounding box center [716, 464] width 969 height 71
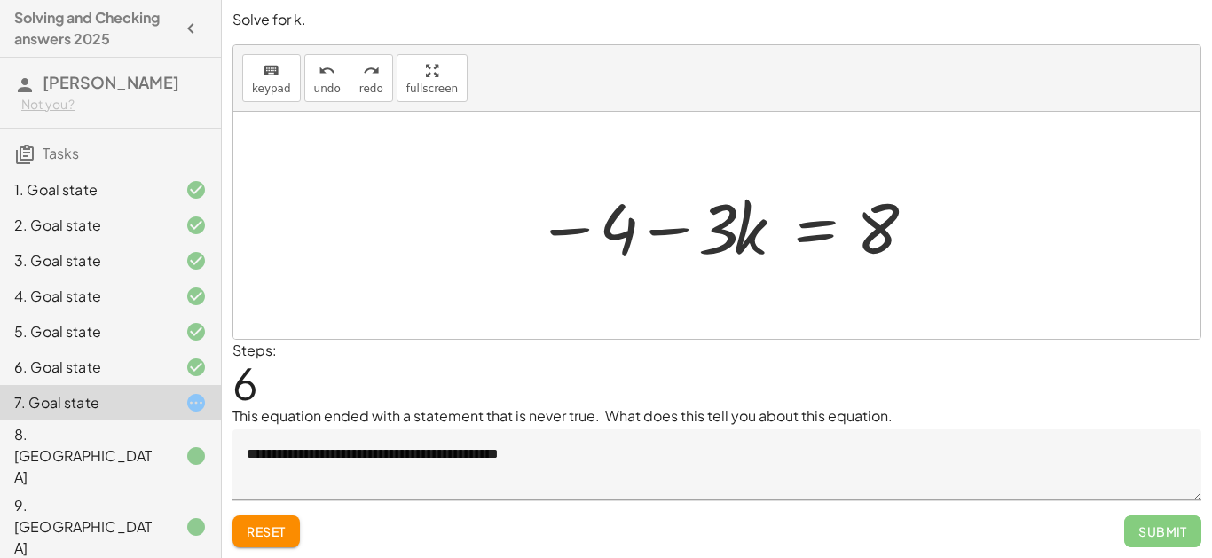
click at [608, 429] on textarea "**********" at bounding box center [716, 464] width 969 height 71
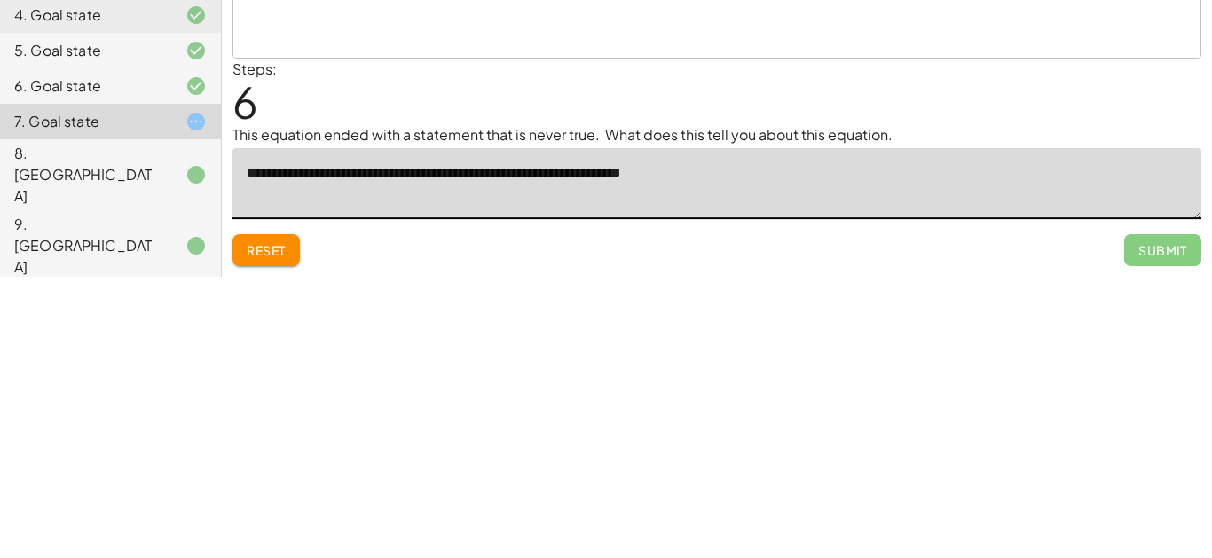
scroll to position [6, 0]
click at [754, 508] on div "**********" at bounding box center [717, 278] width 990 height 559
type textarea "**********"
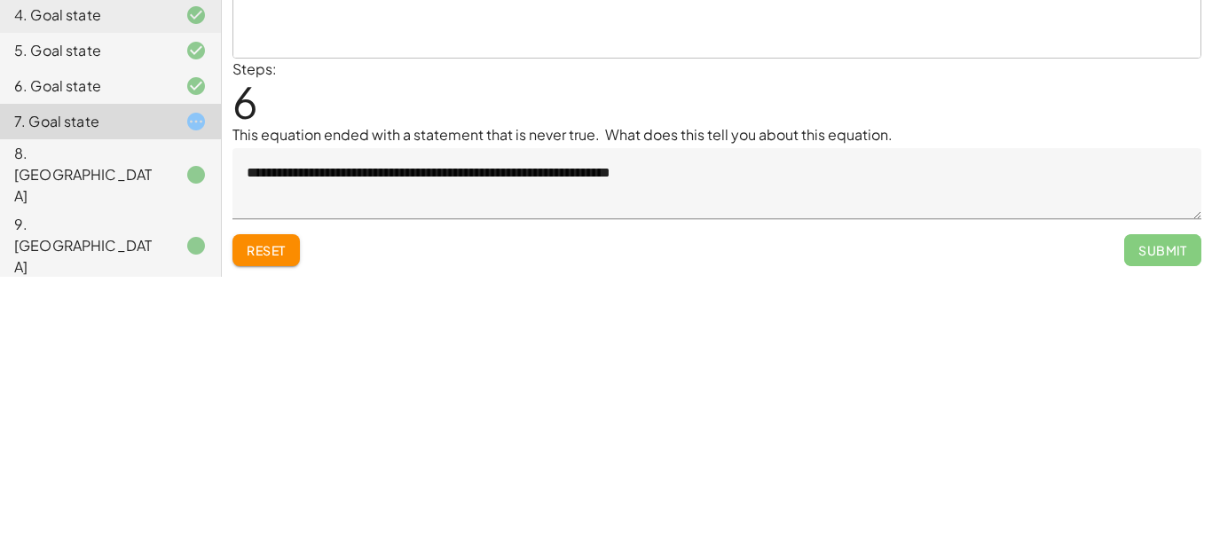
scroll to position [0, 0]
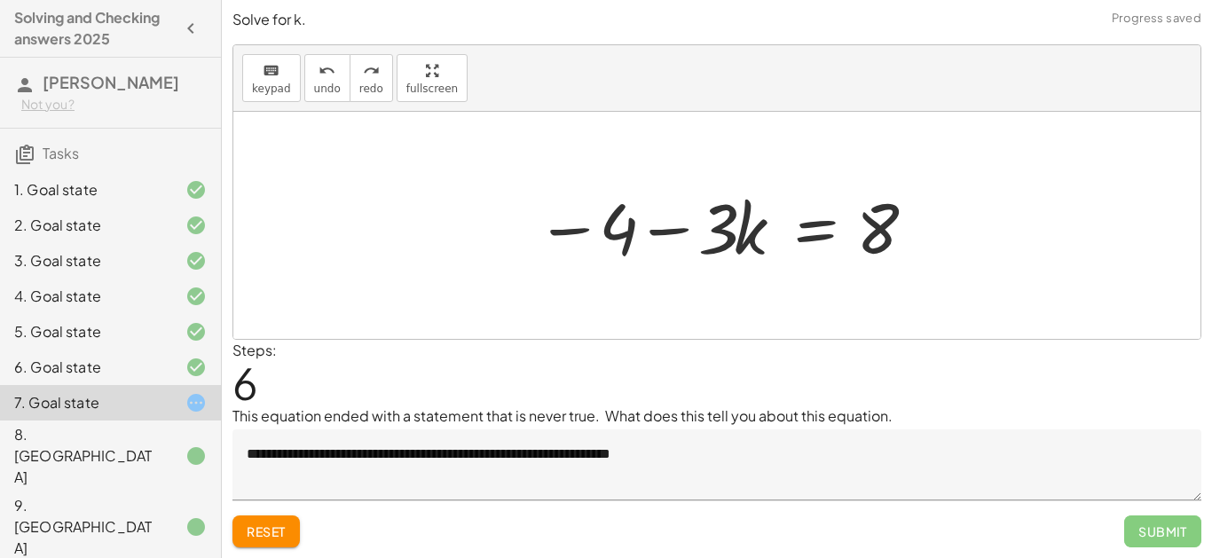
click at [754, 502] on div "**********" at bounding box center [717, 278] width 990 height 559
click at [754, 516] on span "Submit" at bounding box center [1162, 532] width 77 height 32
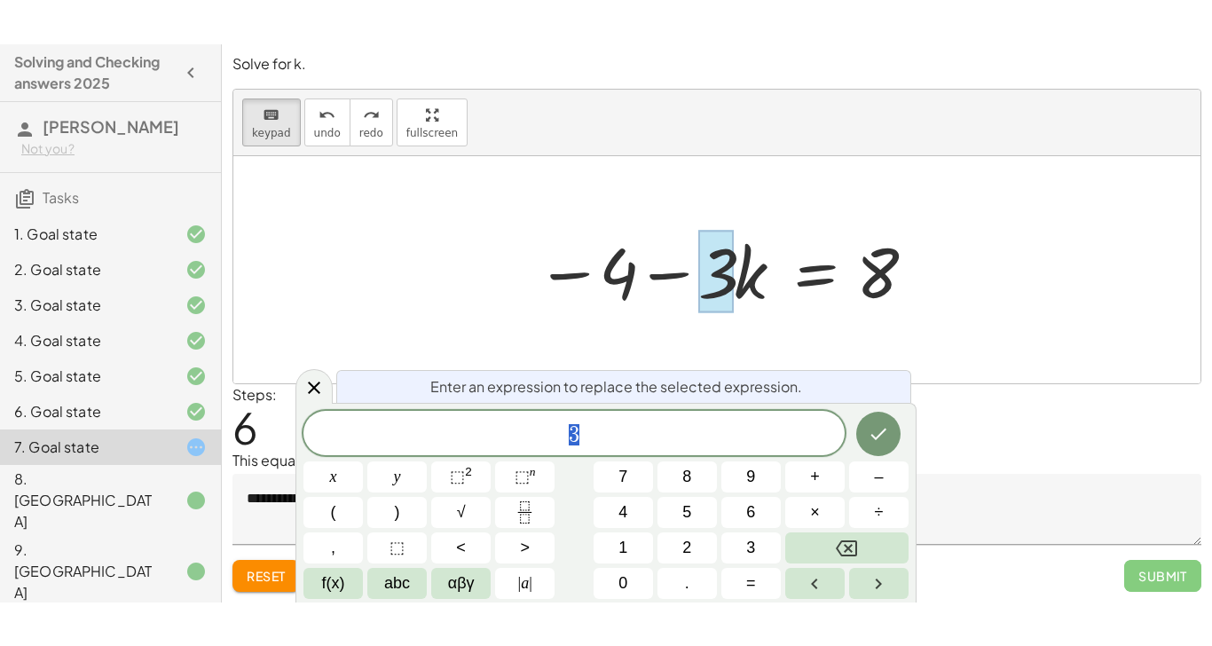
scroll to position [8, 0]
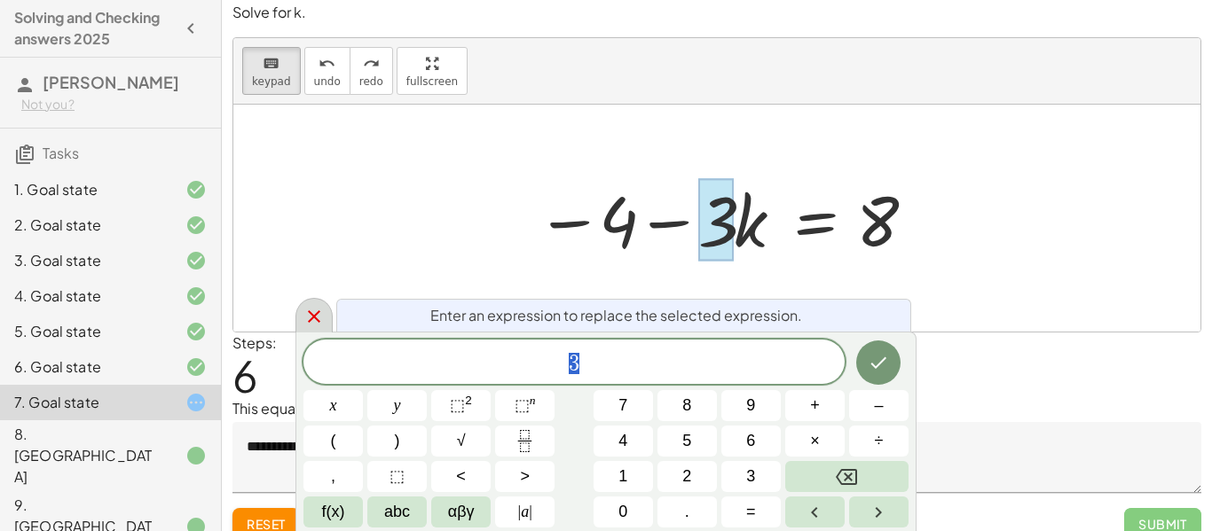
click at [322, 307] on icon at bounding box center [313, 316] width 21 height 21
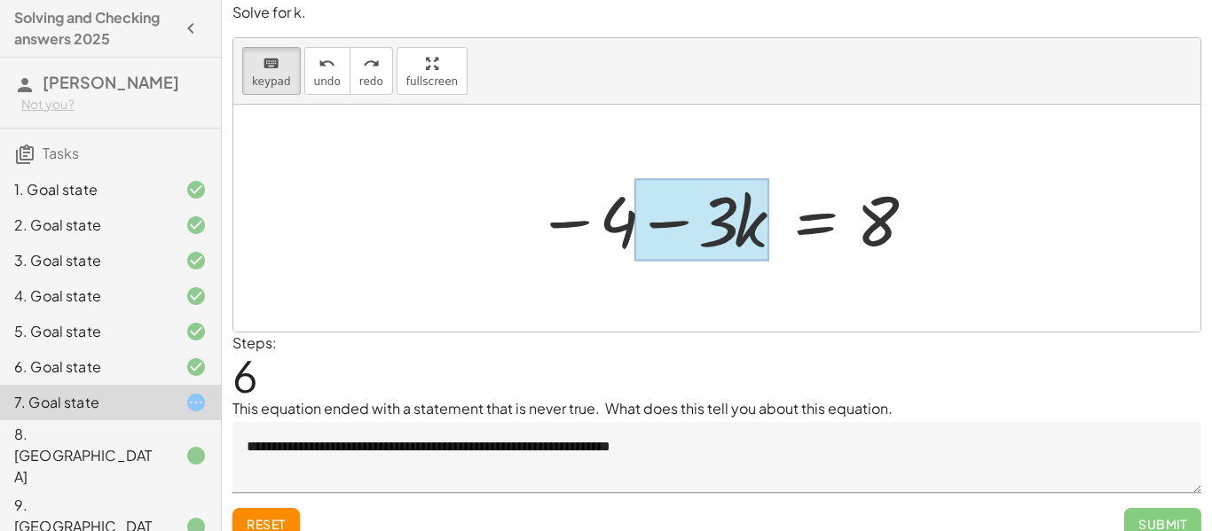
click at [744, 213] on div at bounding box center [701, 220] width 134 height 83
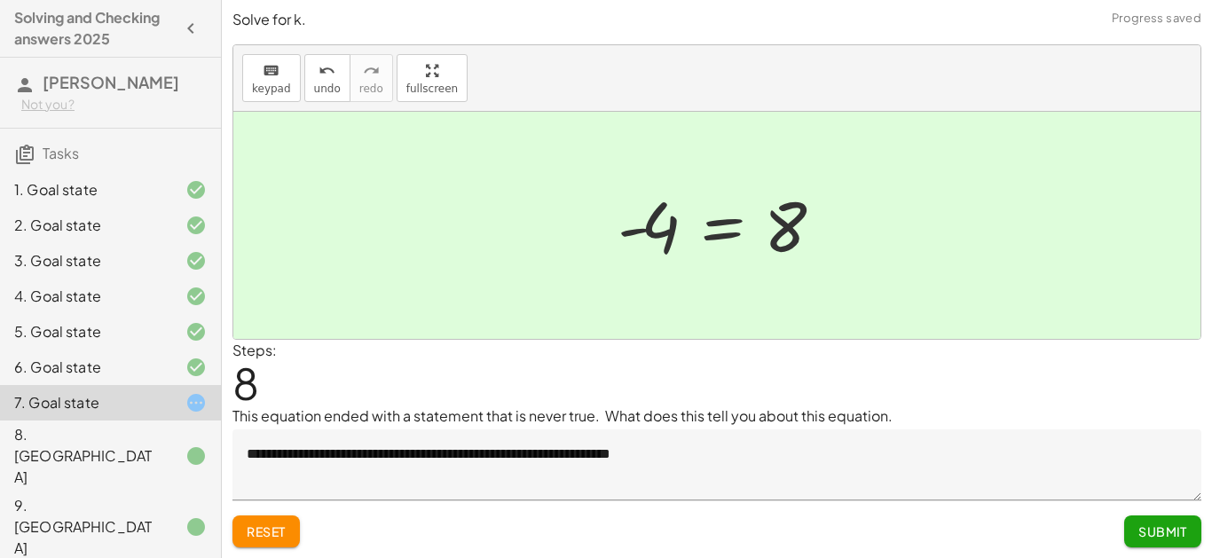
click at [754, 531] on button "Submit" at bounding box center [1162, 532] width 77 height 32
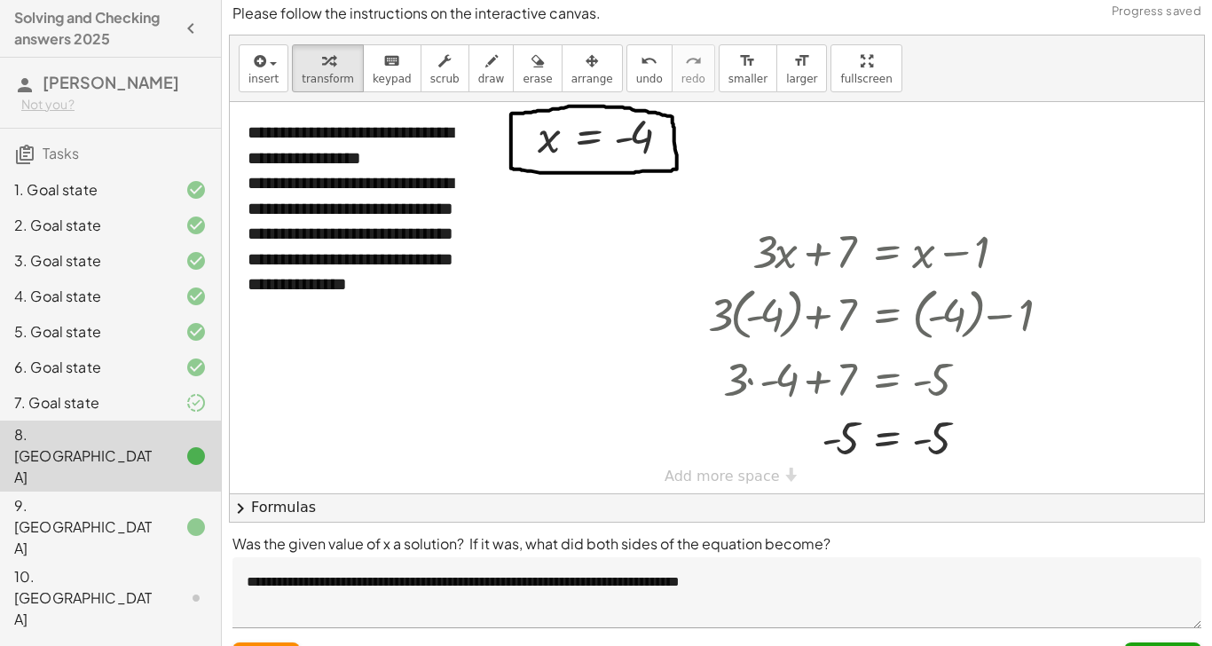
scroll to position [0, 0]
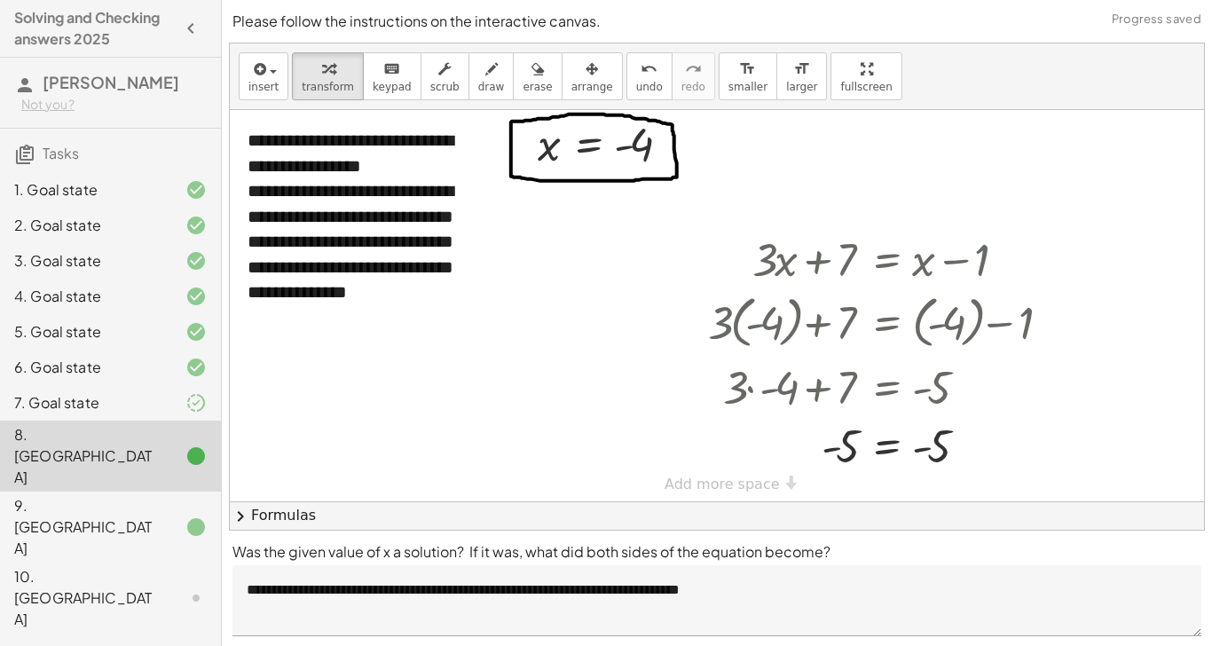
click at [111, 531] on div "10. [GEOGRAPHIC_DATA]" at bounding box center [85, 598] width 143 height 64
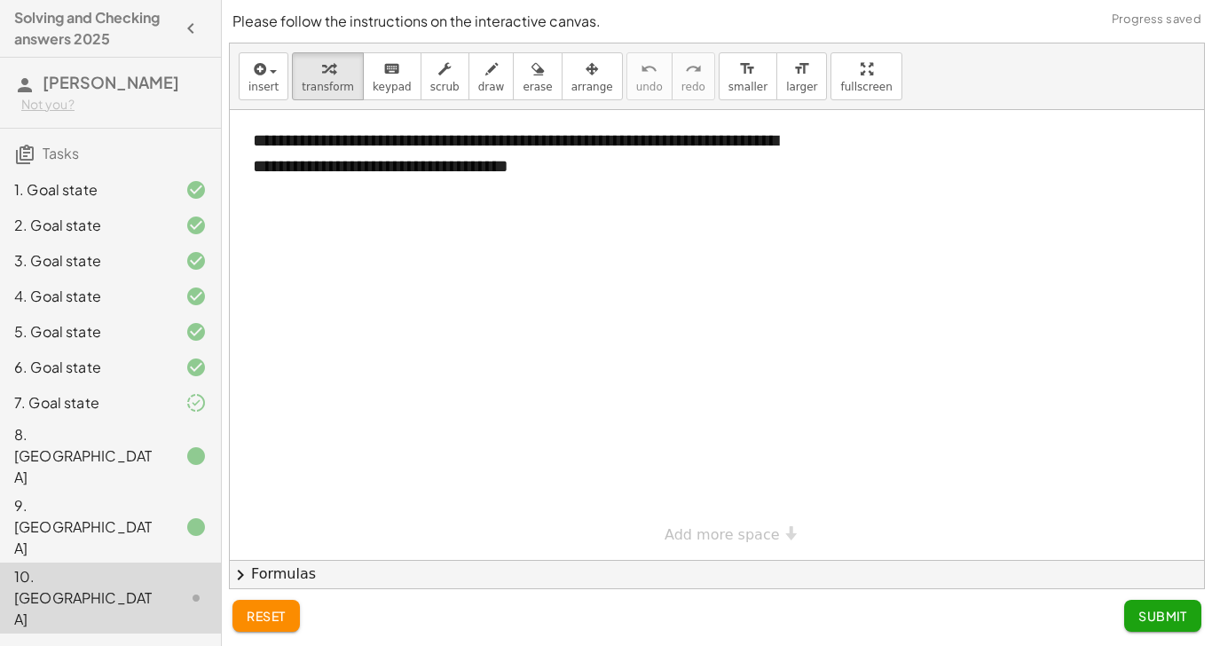
click at [95, 397] on div "7. Goal state" at bounding box center [85, 402] width 143 height 21
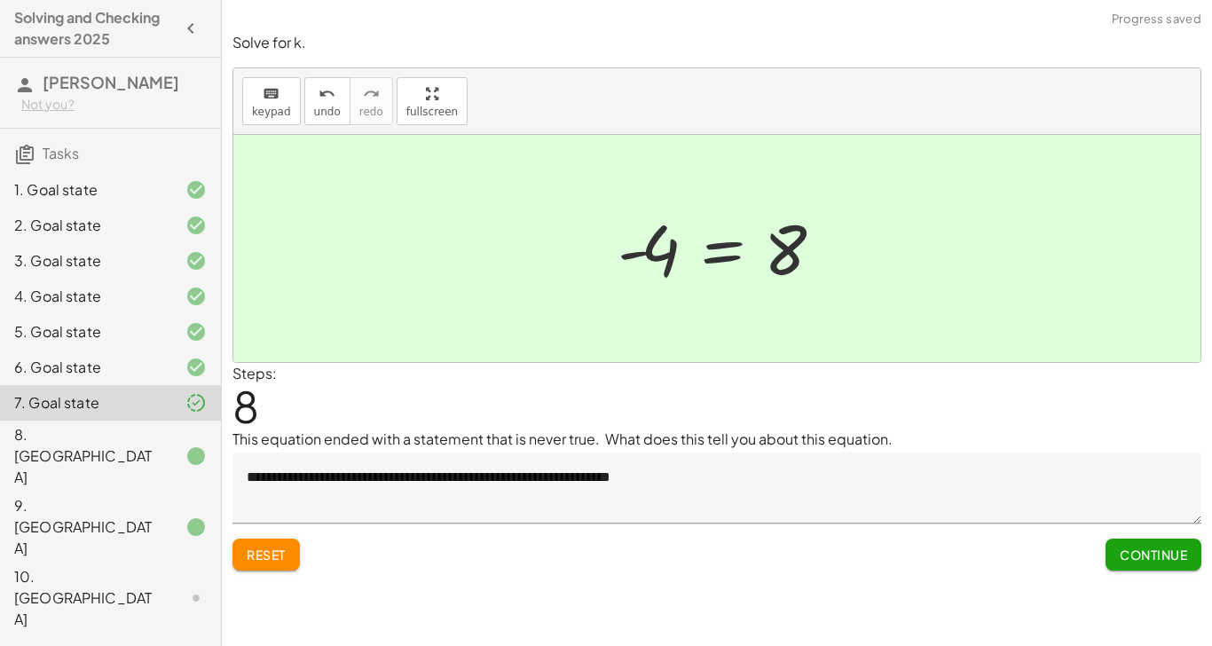
click at [754, 531] on span "Continue" at bounding box center [1153, 555] width 67 height 16
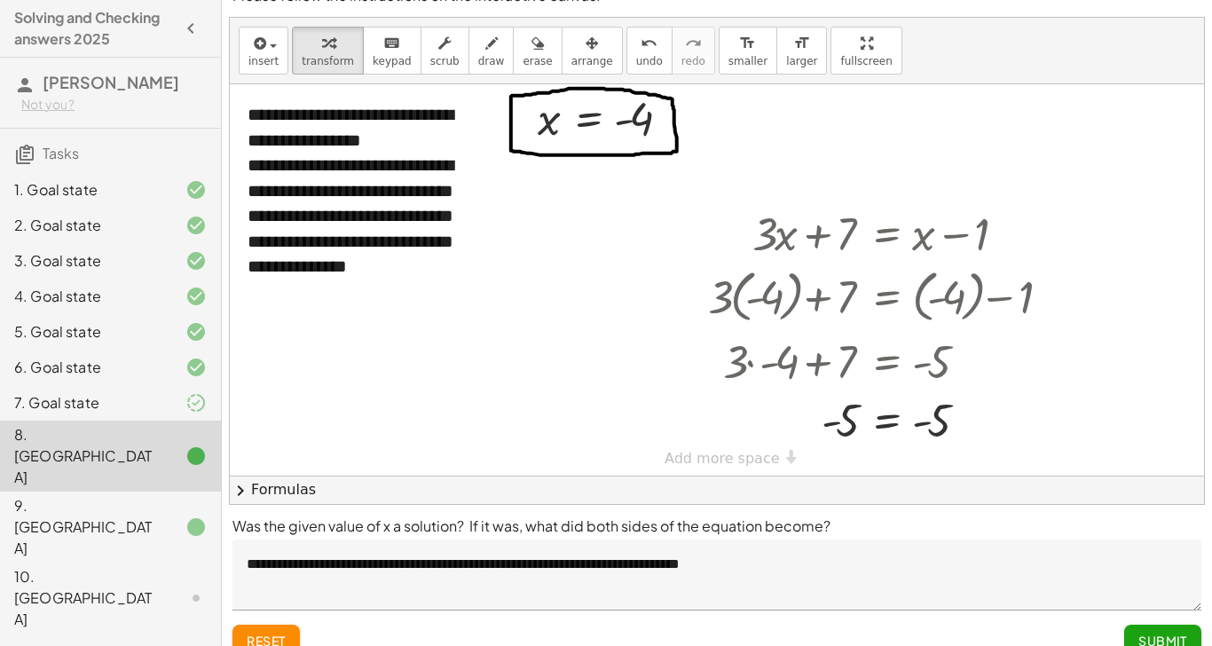
scroll to position [88, 0]
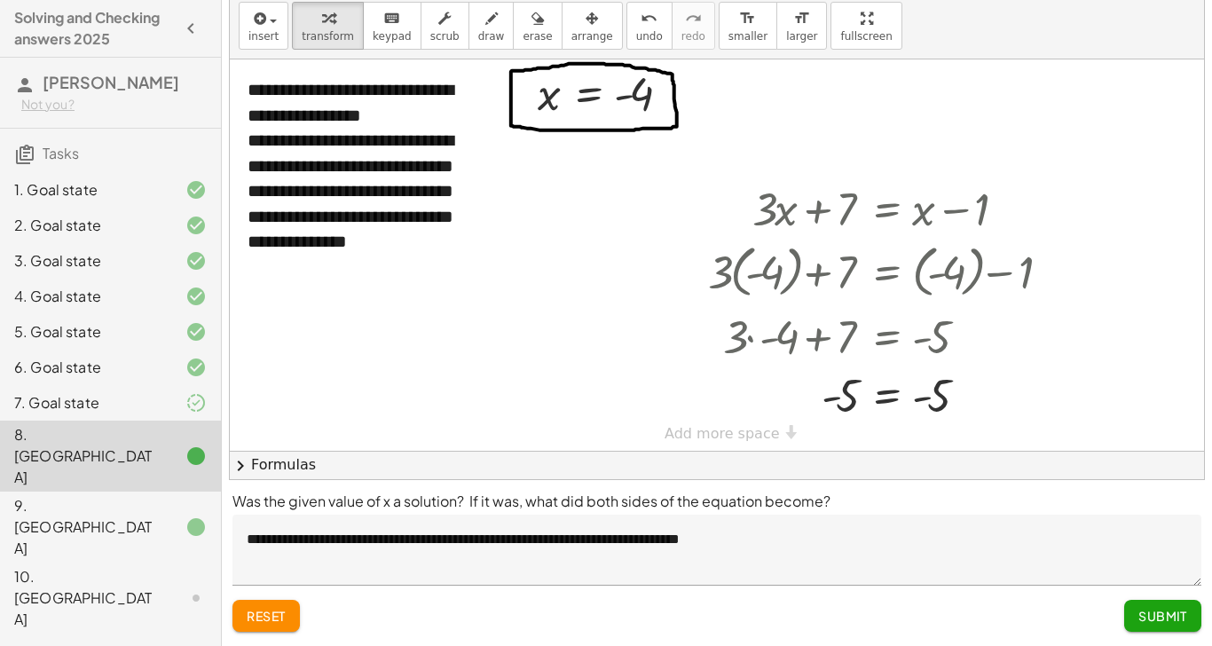
click at [754, 531] on span "Submit" at bounding box center [1162, 616] width 49 height 16
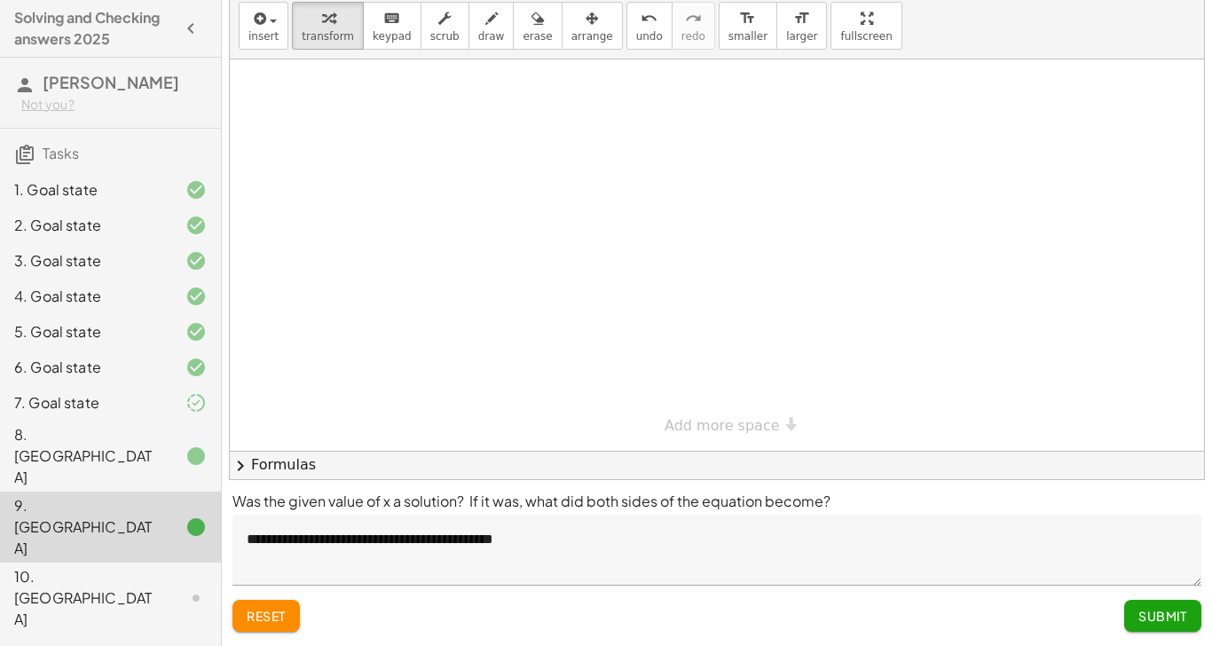
scroll to position [358, 0]
click at [90, 531] on div "10. [GEOGRAPHIC_DATA]" at bounding box center [85, 598] width 143 height 64
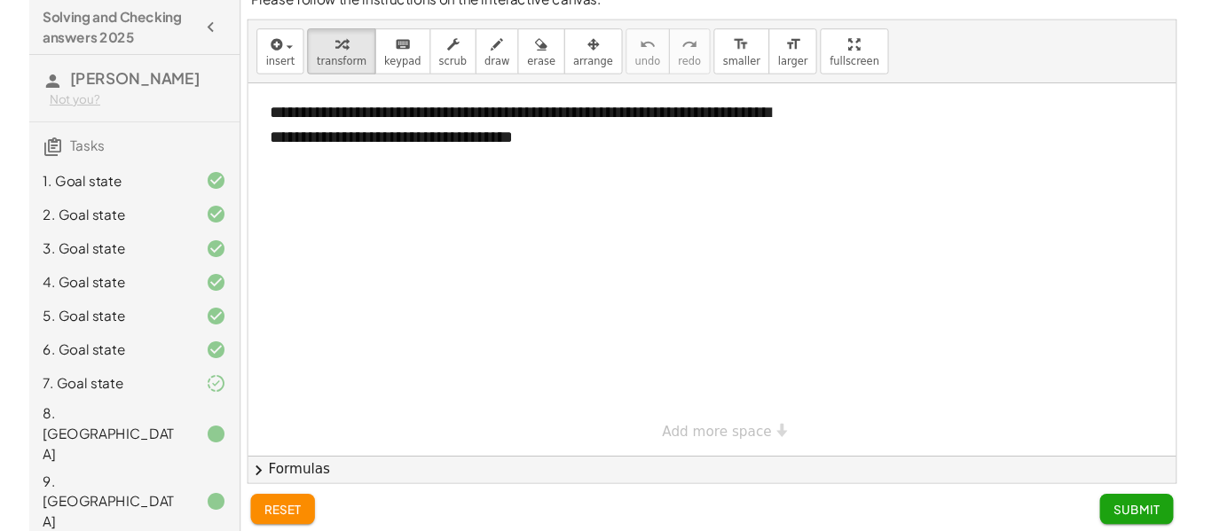
scroll to position [0, 0]
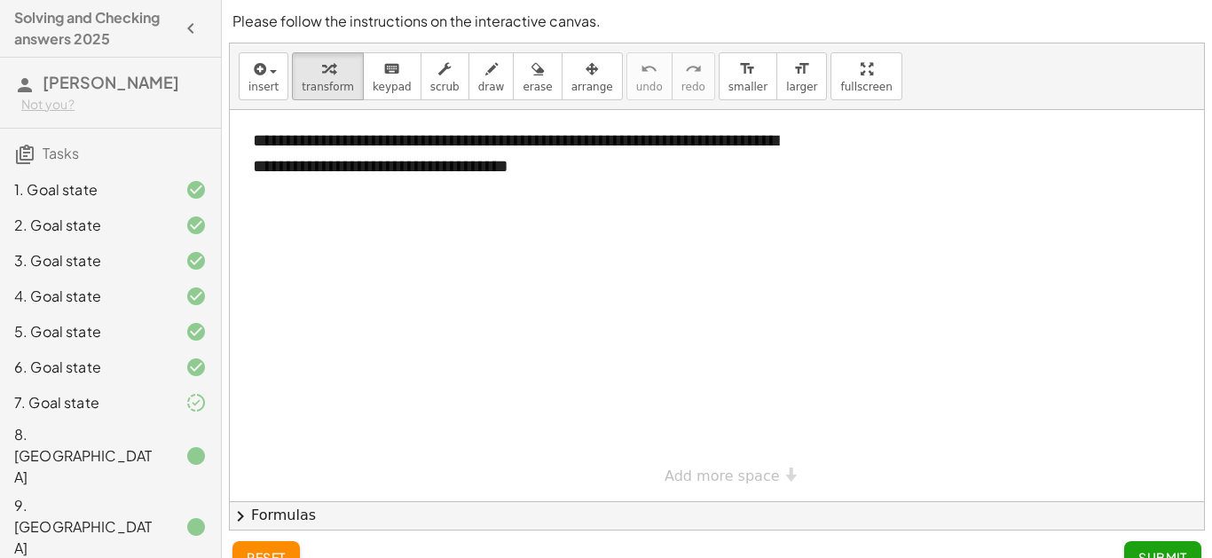
click at [72, 133] on h3 "Tasks" at bounding box center [110, 147] width 221 height 37
click at [94, 140] on h3 "Tasks" at bounding box center [110, 147] width 221 height 37
